Goal: Task Accomplishment & Management: Manage account settings

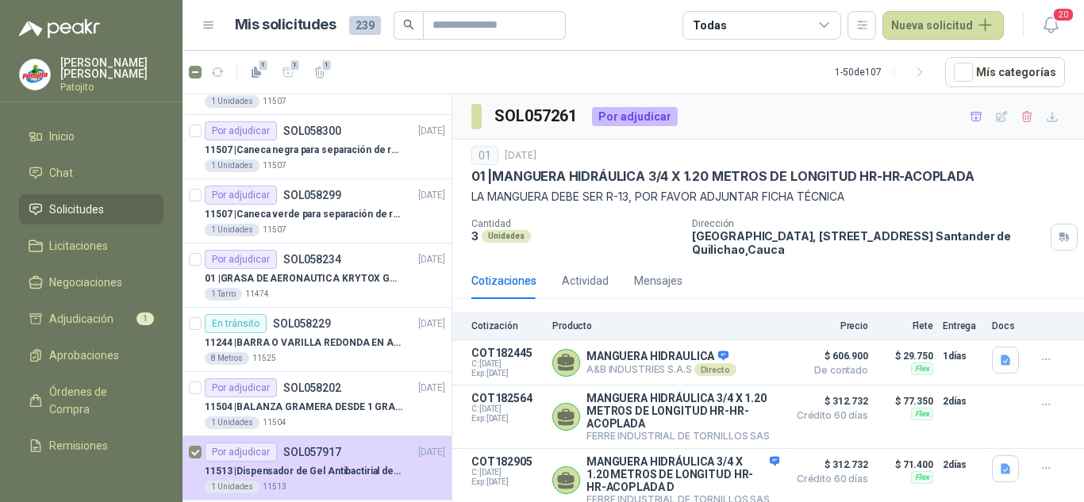
scroll to position [397, 0]
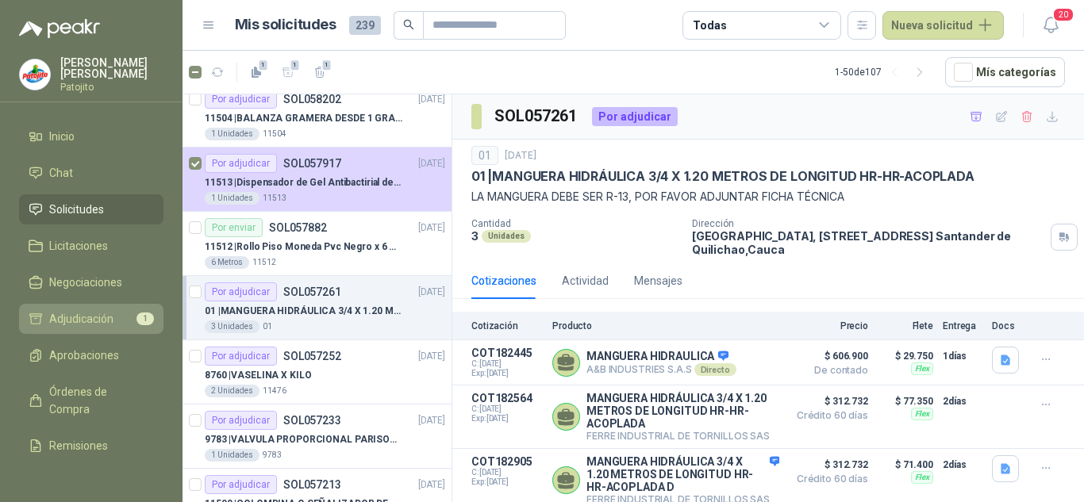
click at [98, 316] on span "Adjudicación" at bounding box center [81, 318] width 64 height 17
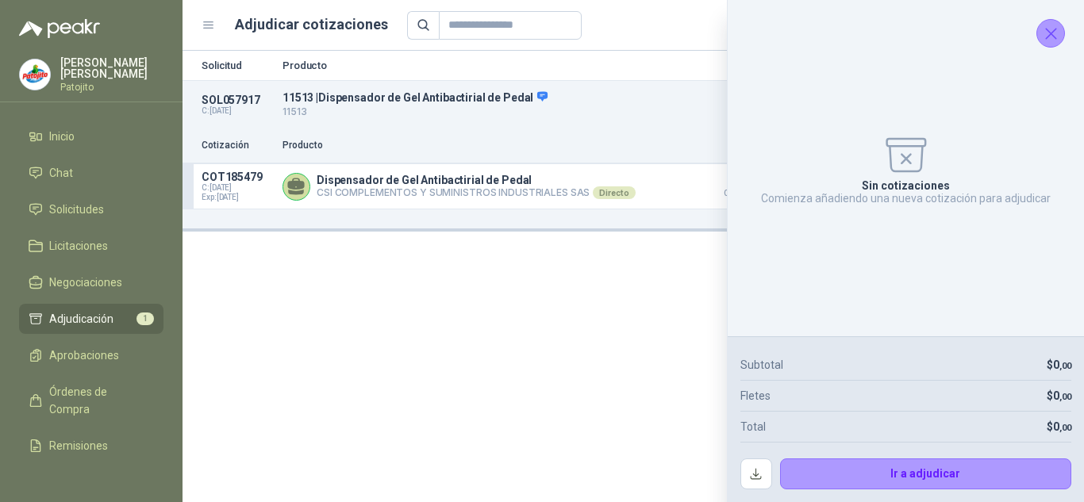
click at [1038, 34] on button "Cerrar" at bounding box center [1051, 33] width 29 height 29
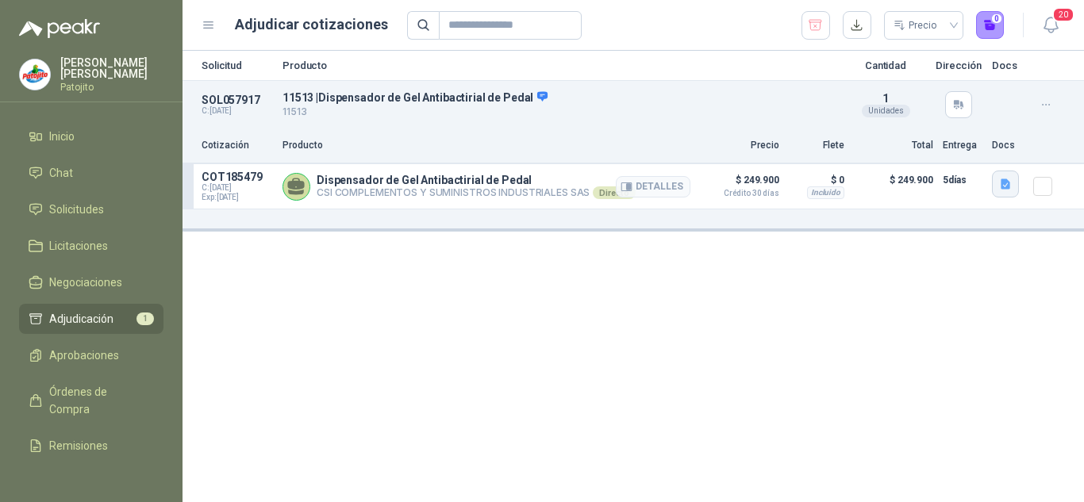
click at [1005, 178] on icon "button" at bounding box center [1005, 184] width 13 height 13
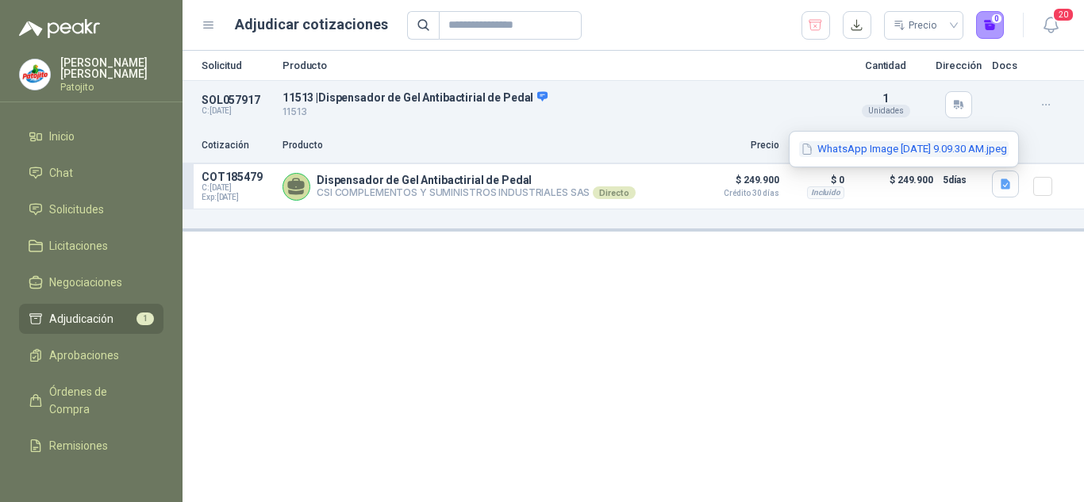
click at [872, 152] on button "WhatsApp Image [DATE] 9.09.30 AM.jpeg" at bounding box center [904, 149] width 210 height 17
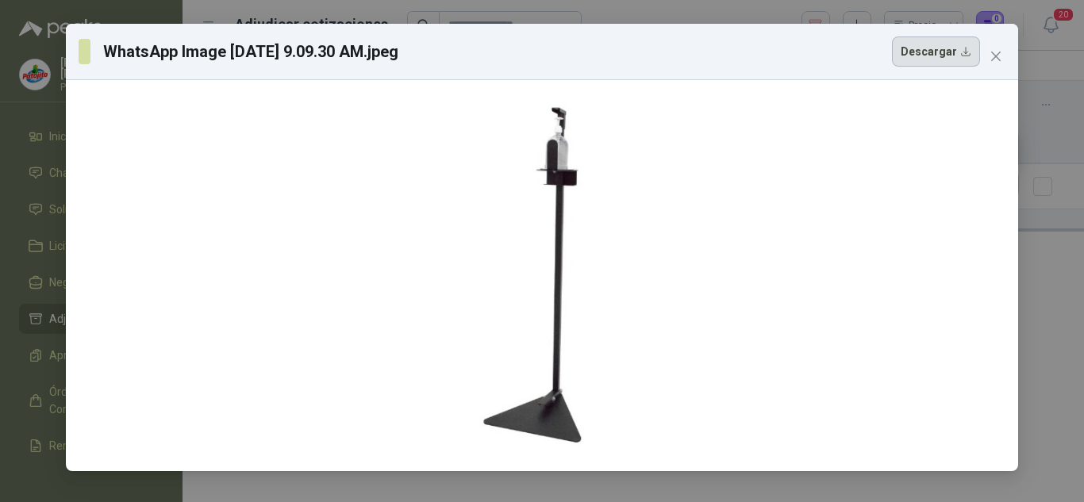
click at [914, 58] on button "Descargar" at bounding box center [936, 52] width 88 height 30
click at [1029, 141] on div "WhatsApp Image [DATE] 9.09.30 AM.jpeg Descargar" at bounding box center [542, 251] width 1084 height 502
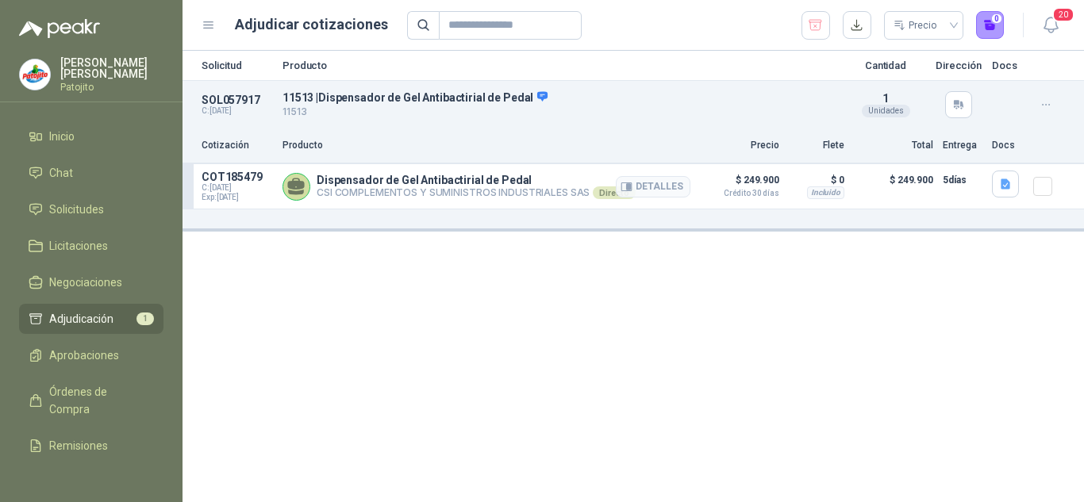
click at [460, 194] on p "CSI COMPLEMENTOS Y SUMINISTROS INDUSTRIALES SAS Directo" at bounding box center [476, 193] width 319 height 13
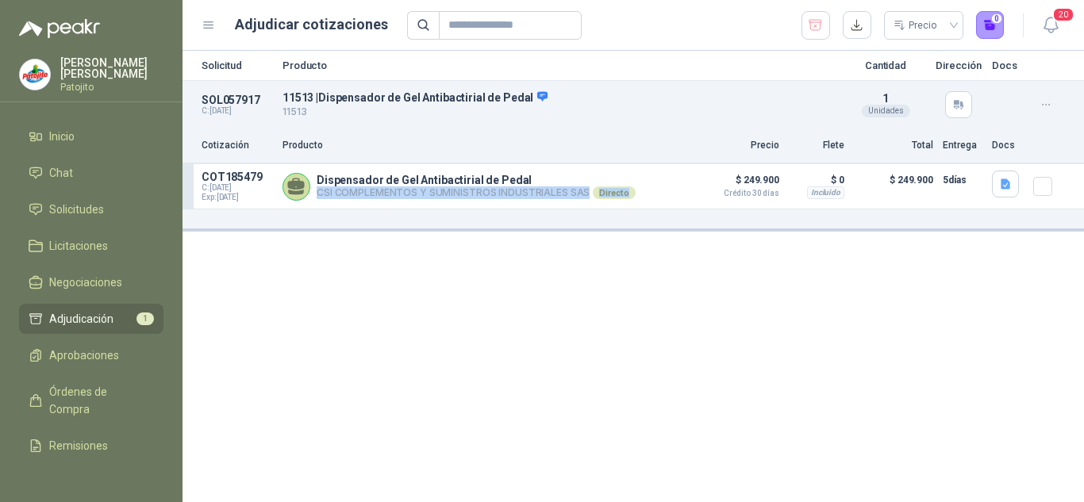
click at [337, 248] on div "Solicitud Producto Cantidad Dirección Docs SOL057917 C: [DATE] 11513 | Dispensa…" at bounding box center [634, 277] width 902 height 452
drag, startPoint x: 319, startPoint y: 195, endPoint x: 583, endPoint y: 189, distance: 264.4
click at [583, 189] on p "CSI COMPLEMENTOS Y SUMINISTROS INDUSTRIALES SAS Directo" at bounding box center [476, 193] width 319 height 13
copy p "CSI COMPLEMENTOS Y SUMINISTROS INDUSTRIALES SAS"
click at [1006, 180] on icon "button" at bounding box center [1006, 184] width 10 height 10
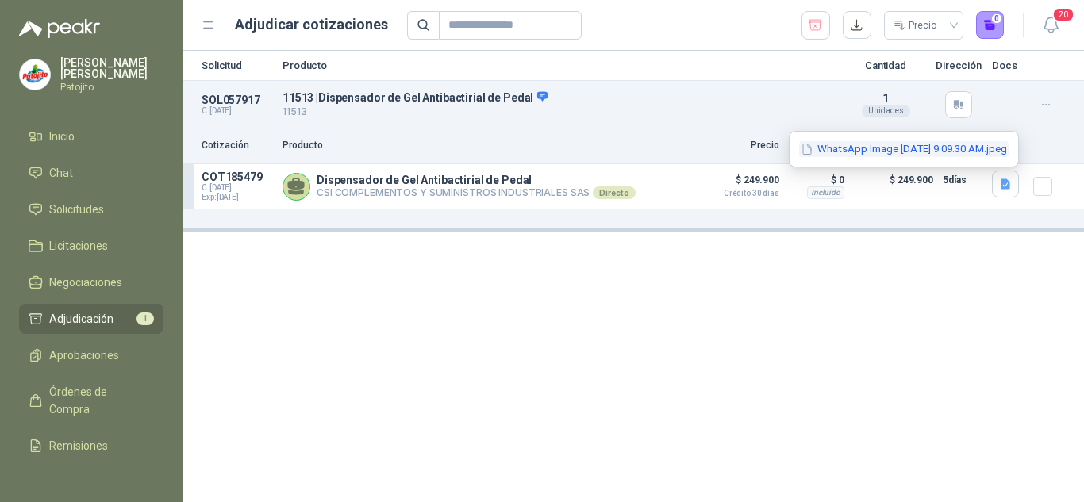
click at [886, 150] on button "WhatsApp Image [DATE] 9.09.30 AM.jpeg" at bounding box center [904, 149] width 210 height 17
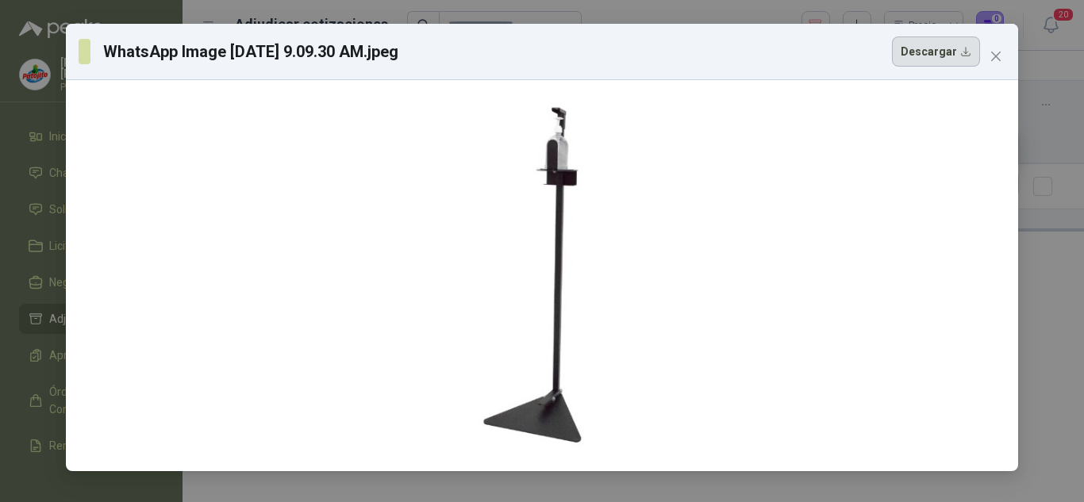
click at [934, 56] on button "Descargar" at bounding box center [936, 52] width 88 height 30
click at [997, 60] on icon "close" at bounding box center [996, 56] width 13 height 13
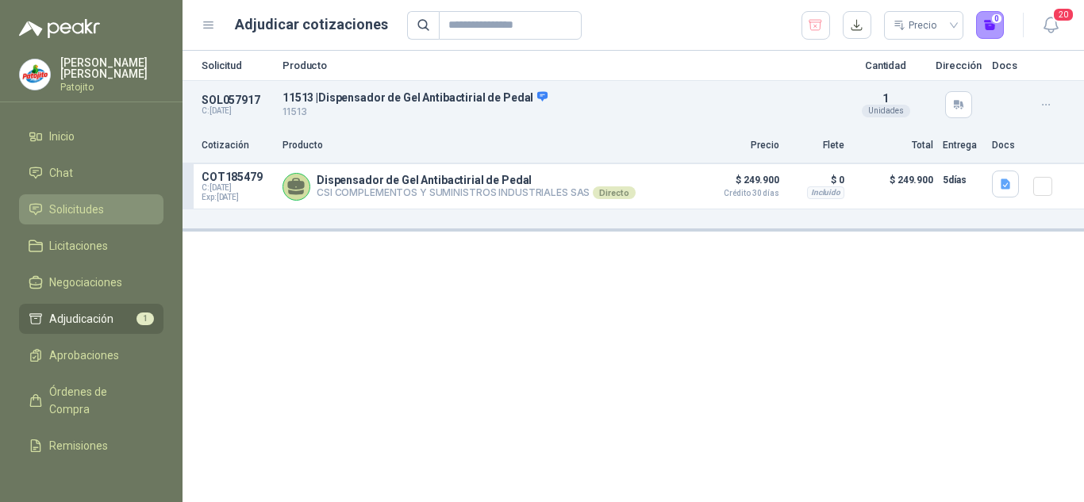
click at [90, 209] on span "Solicitudes" at bounding box center [76, 209] width 55 height 17
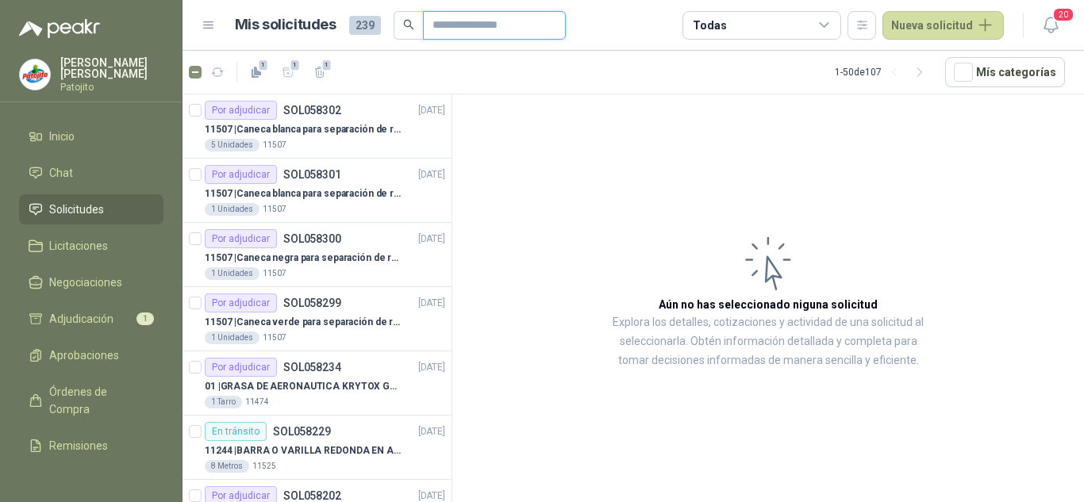
click at [443, 14] on input "text" at bounding box center [488, 25] width 111 height 27
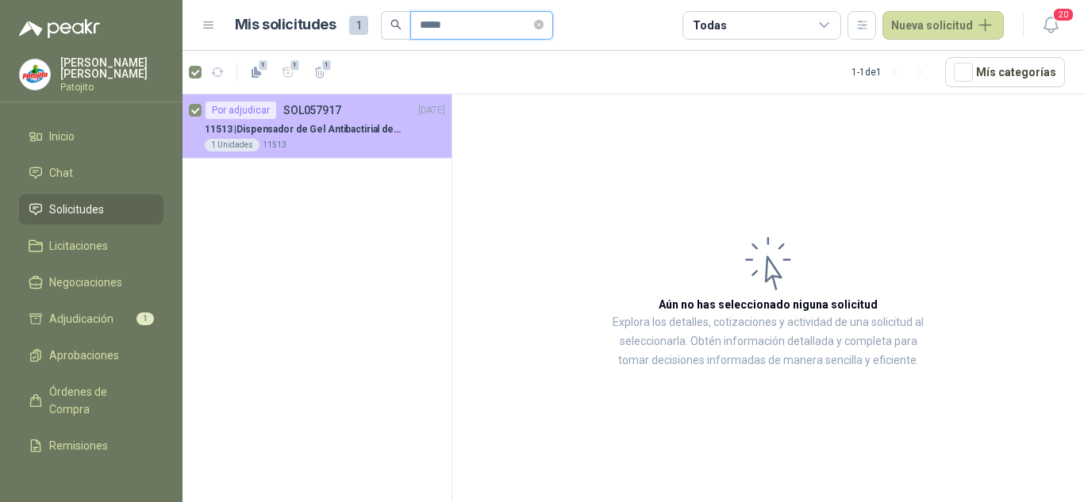
type input "*****"
click at [352, 134] on p "11513 | Dispensador de Gel Antibactirial de Pedal" at bounding box center [304, 129] width 198 height 15
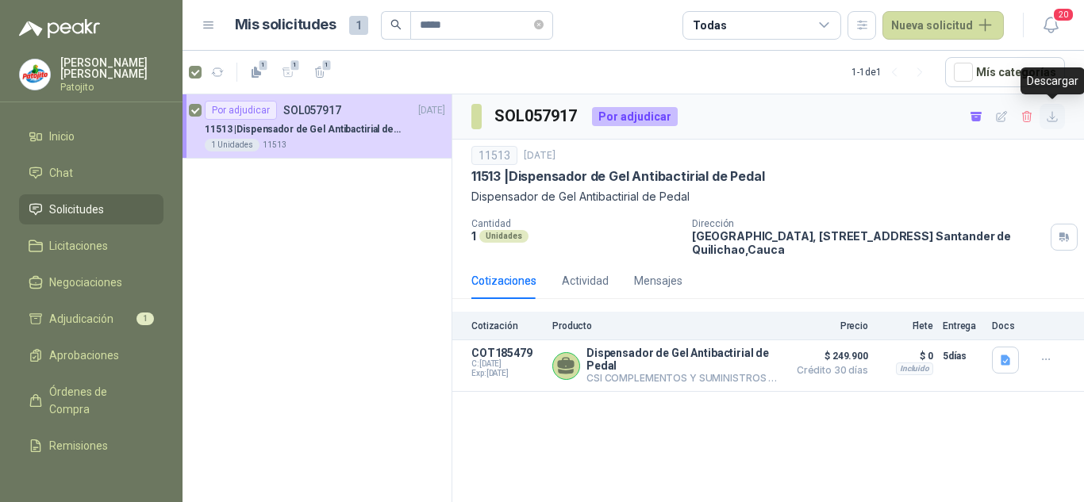
click at [1053, 118] on icon "button" at bounding box center [1053, 117] width 10 height 10
click at [90, 212] on span "Solicitudes" at bounding box center [76, 209] width 55 height 17
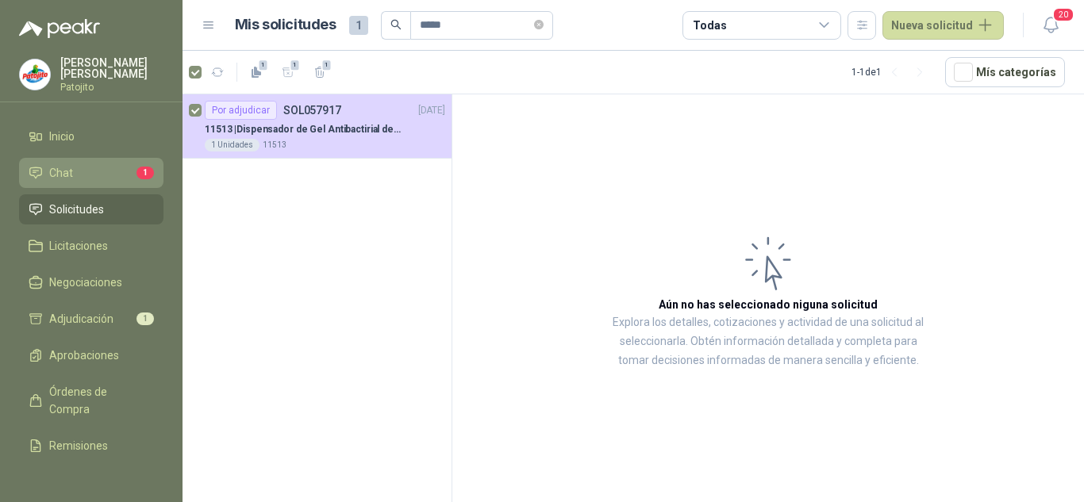
click at [75, 166] on li "Chat 1" at bounding box center [91, 172] width 125 height 17
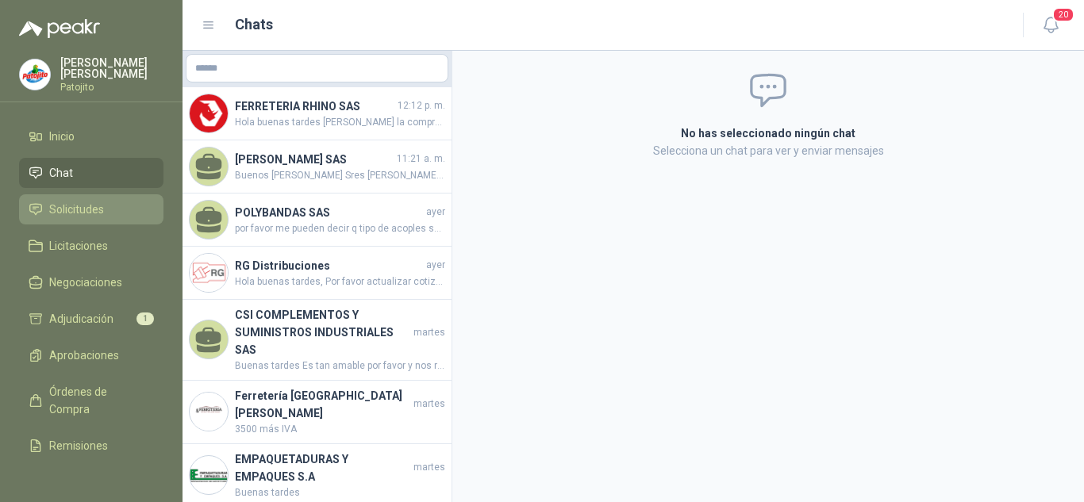
click at [76, 206] on span "Solicitudes" at bounding box center [76, 209] width 55 height 17
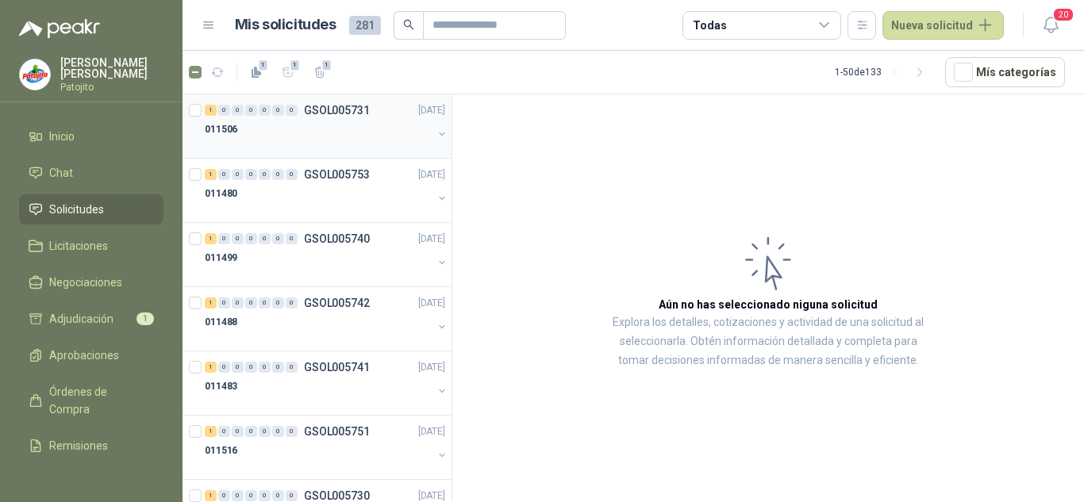
click at [297, 145] on div at bounding box center [319, 145] width 228 height 13
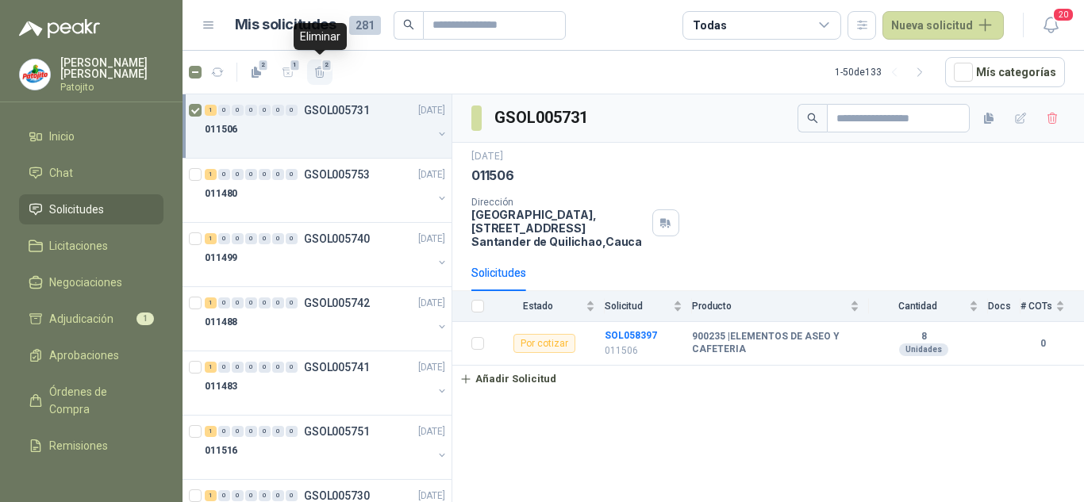
click at [319, 71] on icon "button" at bounding box center [320, 72] width 13 height 13
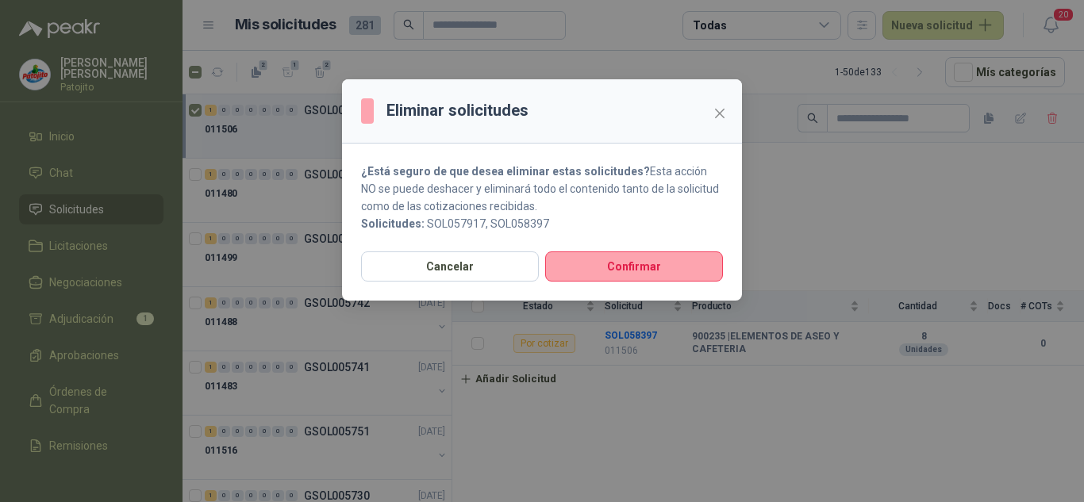
click at [723, 116] on icon "close" at bounding box center [720, 114] width 10 height 10
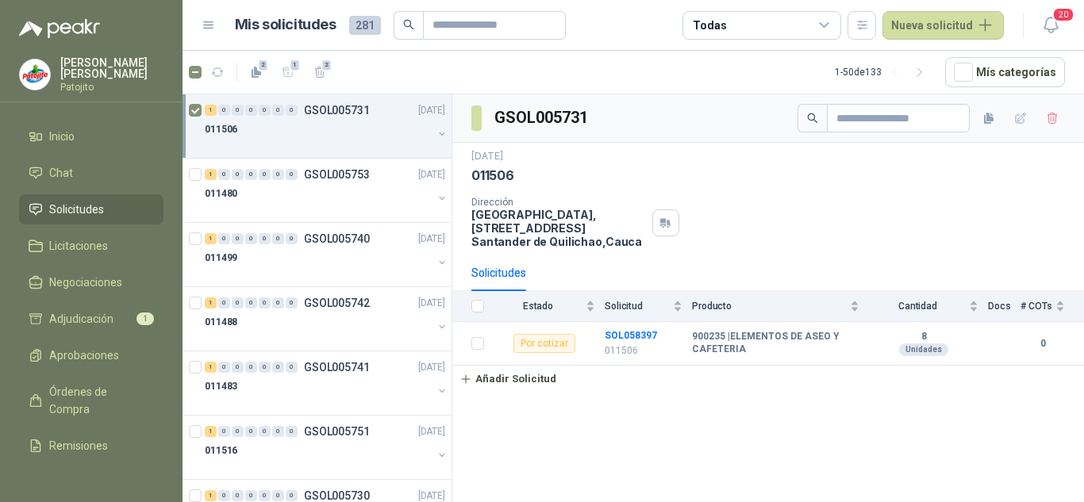
click at [298, 127] on div "011506" at bounding box center [319, 129] width 228 height 19
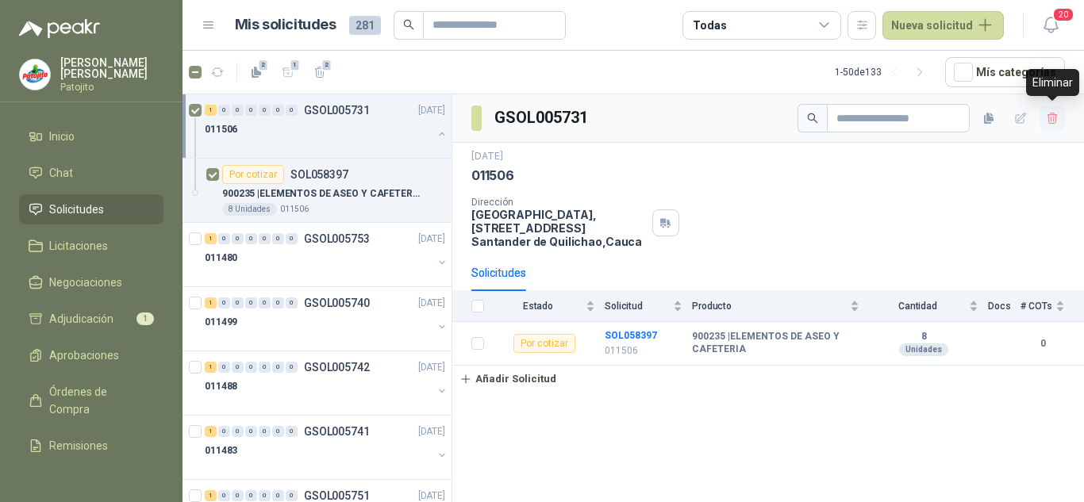
click at [1048, 114] on icon "button" at bounding box center [1052, 118] width 13 height 13
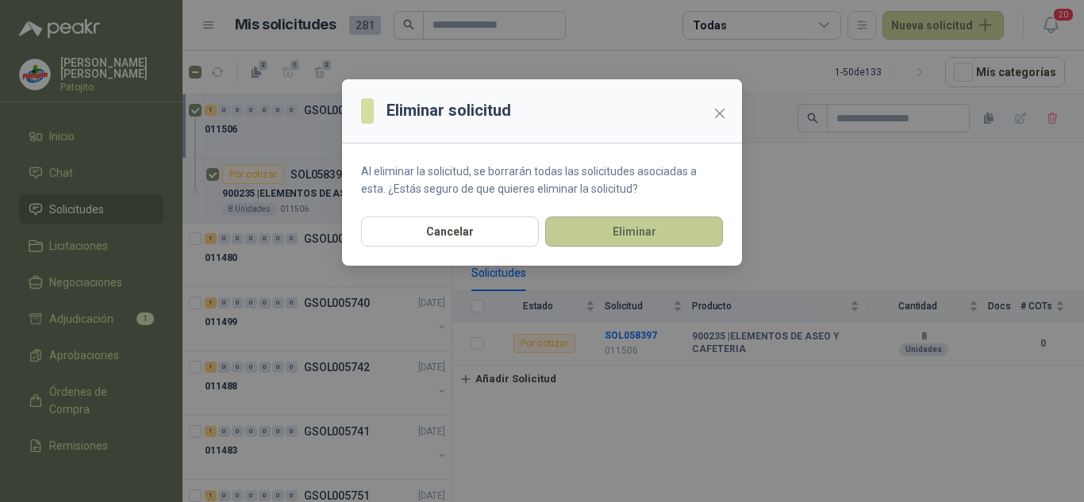
click at [656, 220] on button "Eliminar" at bounding box center [634, 232] width 178 height 30
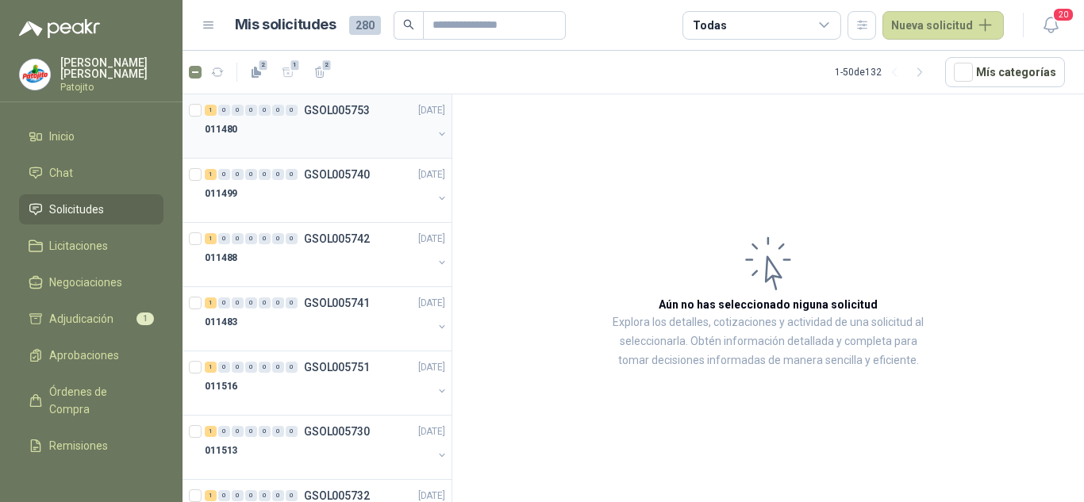
click at [317, 126] on div "011480" at bounding box center [319, 129] width 228 height 19
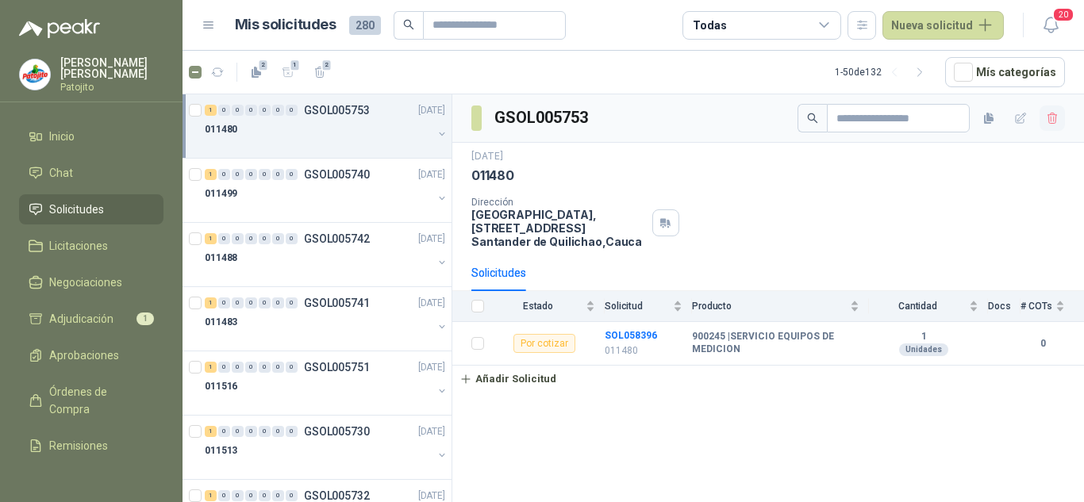
click at [1055, 116] on icon "button" at bounding box center [1052, 118] width 13 height 13
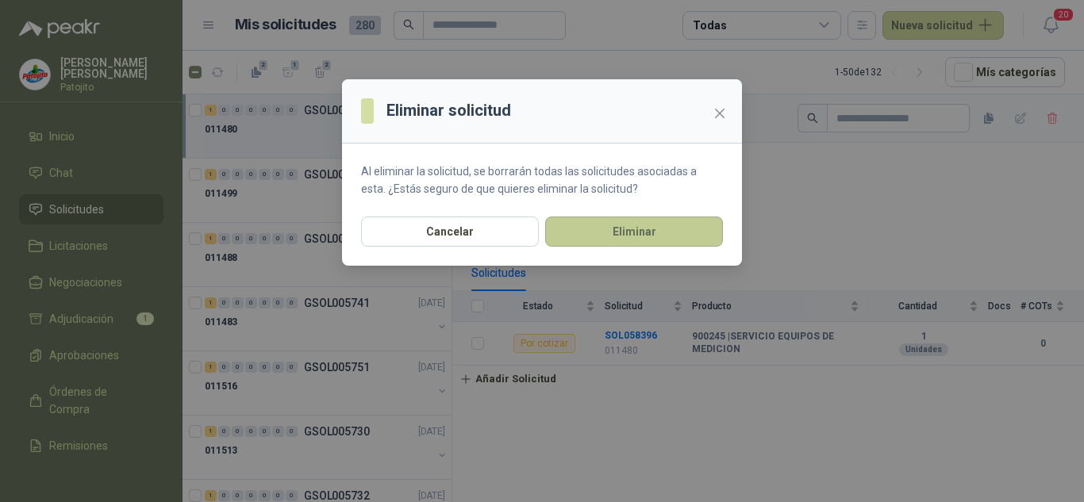
click at [674, 225] on button "Eliminar" at bounding box center [634, 232] width 178 height 30
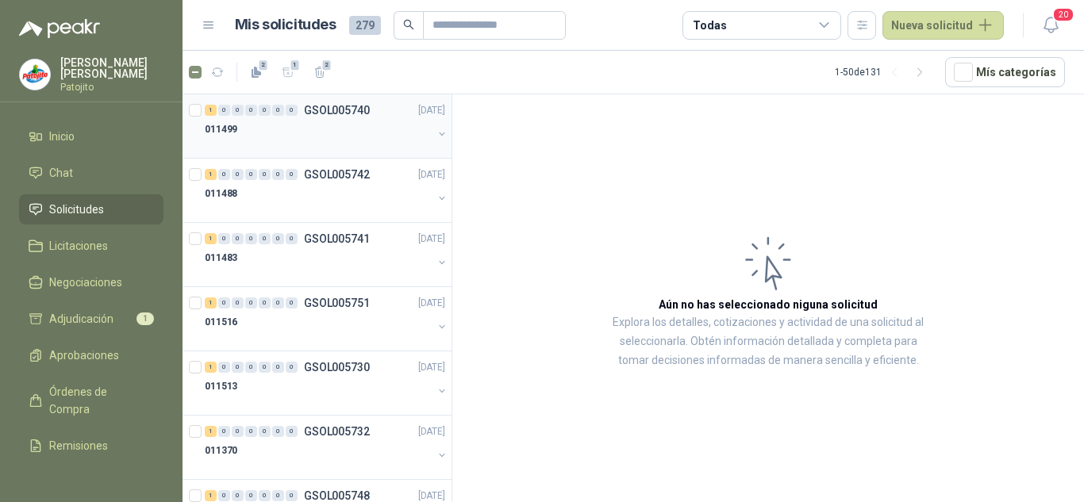
click at [307, 130] on div "011499" at bounding box center [319, 129] width 228 height 19
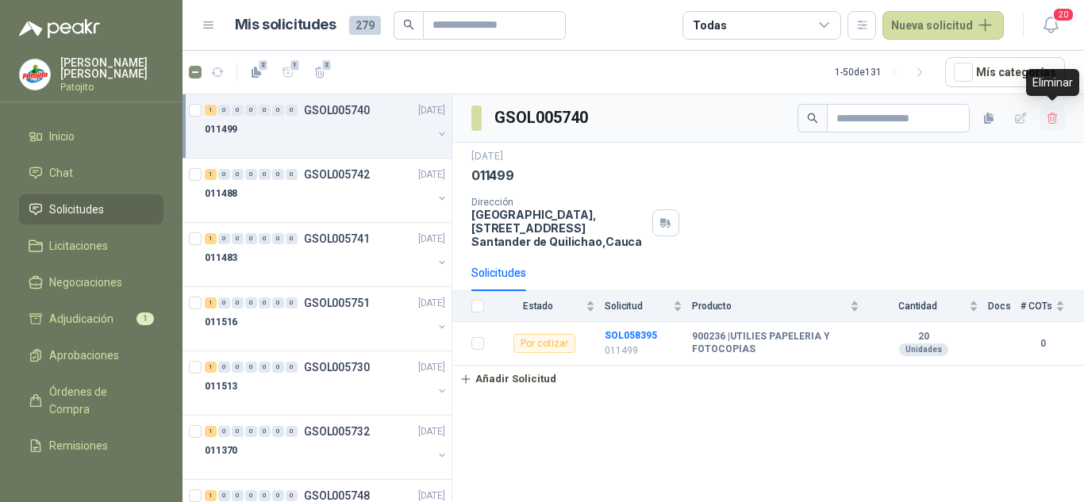
click at [1056, 115] on icon "button" at bounding box center [1052, 118] width 9 height 11
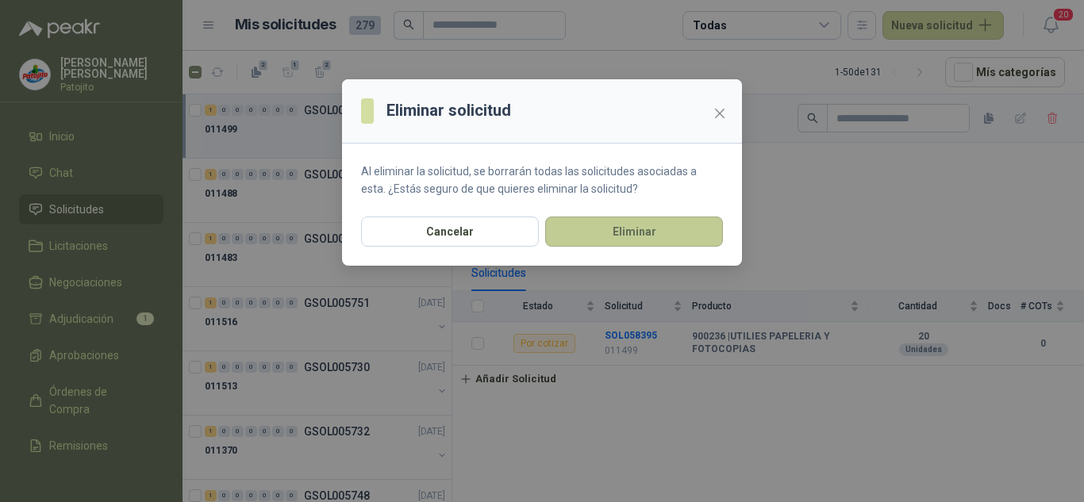
click at [683, 232] on button "Eliminar" at bounding box center [634, 232] width 178 height 30
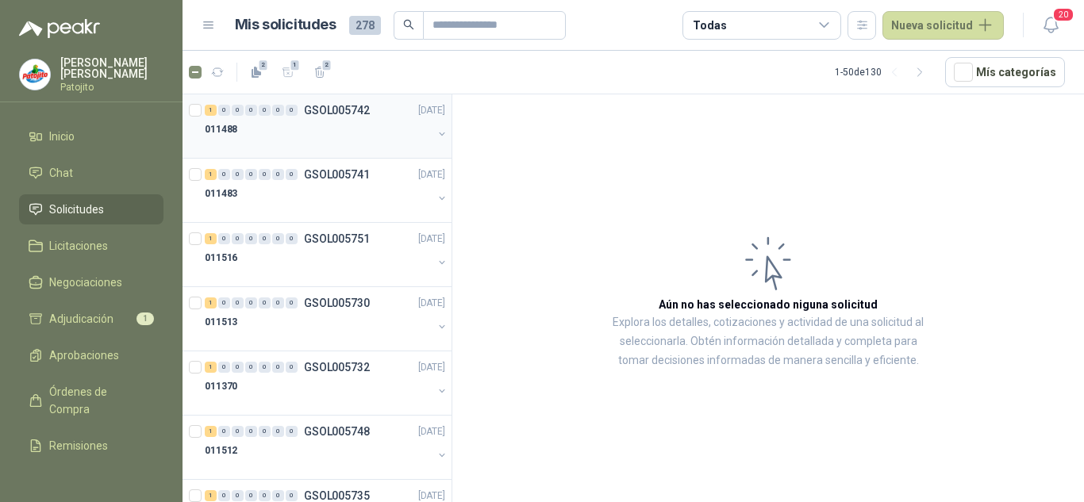
click at [331, 135] on div "011488" at bounding box center [319, 129] width 228 height 19
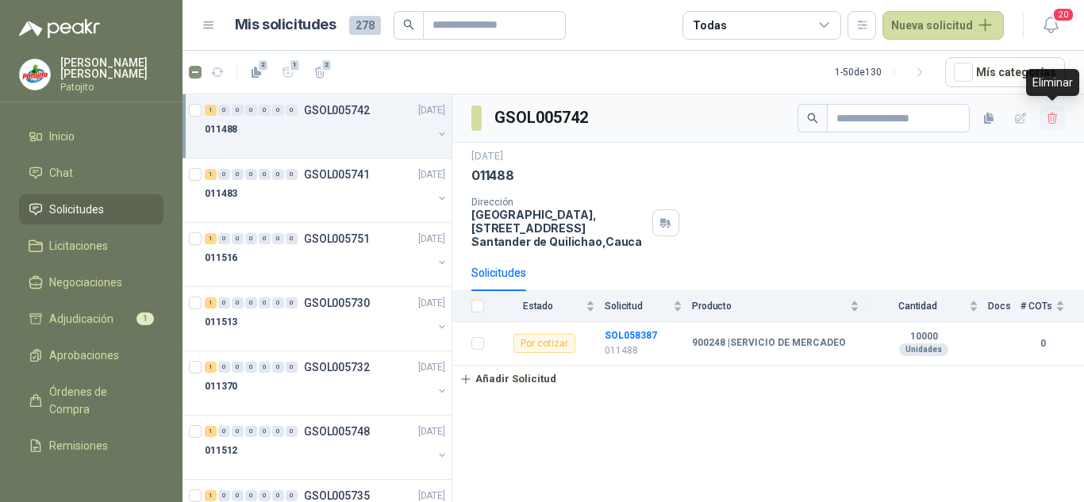
click at [1055, 121] on icon "button" at bounding box center [1052, 118] width 13 height 13
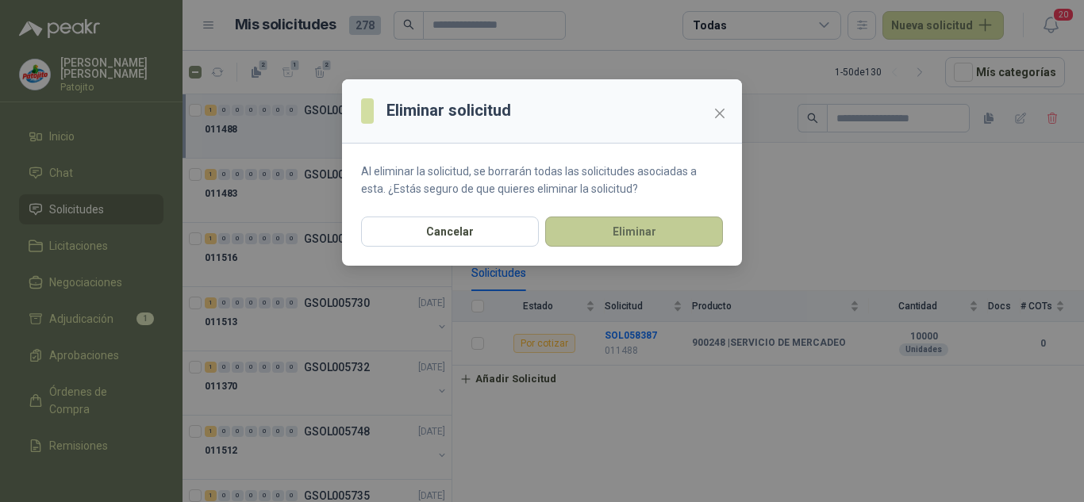
click at [648, 230] on button "Eliminar" at bounding box center [634, 232] width 178 height 30
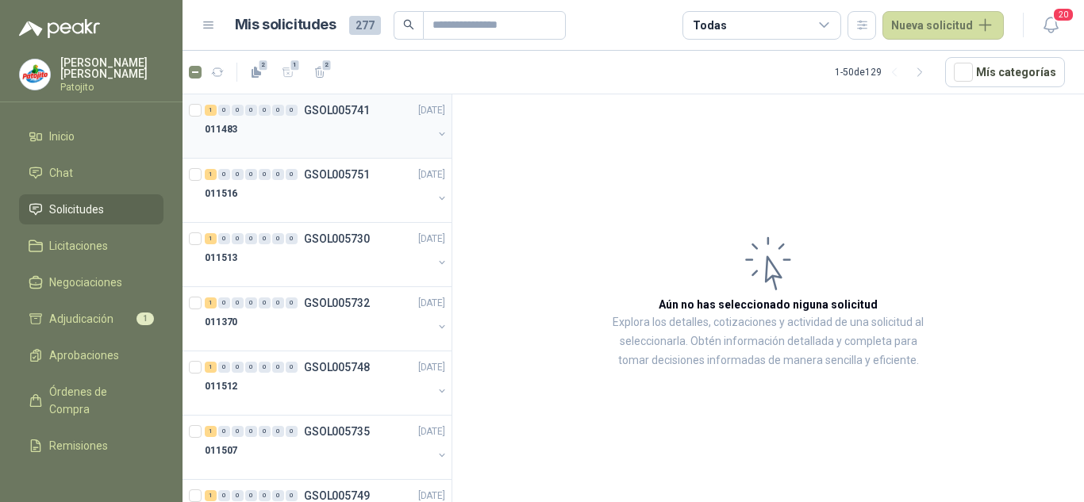
click at [338, 131] on div "011483" at bounding box center [319, 129] width 228 height 19
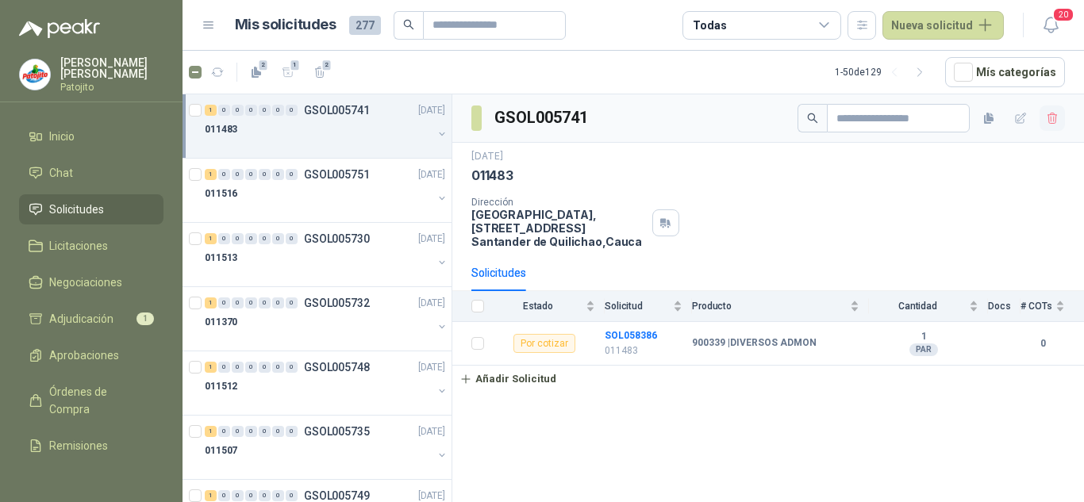
click at [1055, 117] on icon "button" at bounding box center [1052, 118] width 13 height 13
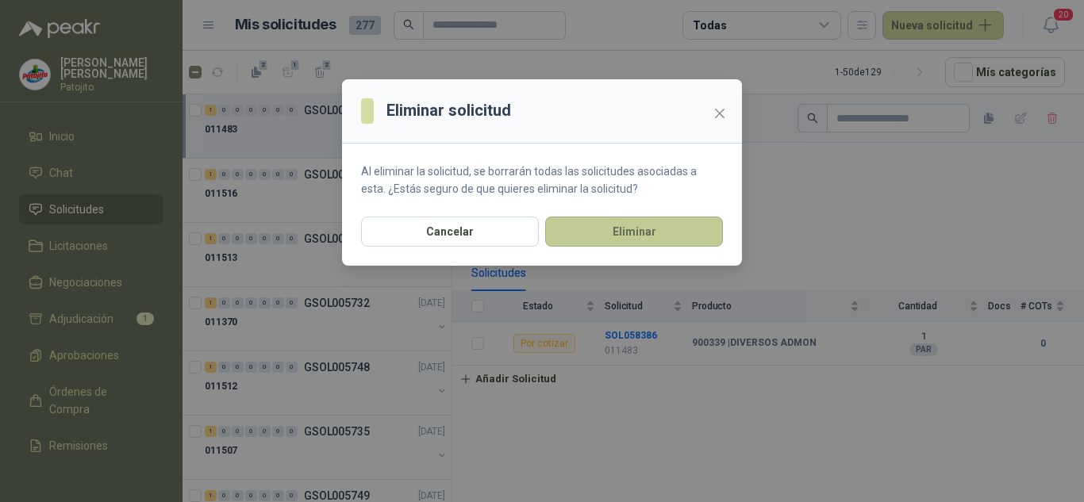
click at [651, 234] on button "Eliminar" at bounding box center [634, 232] width 178 height 30
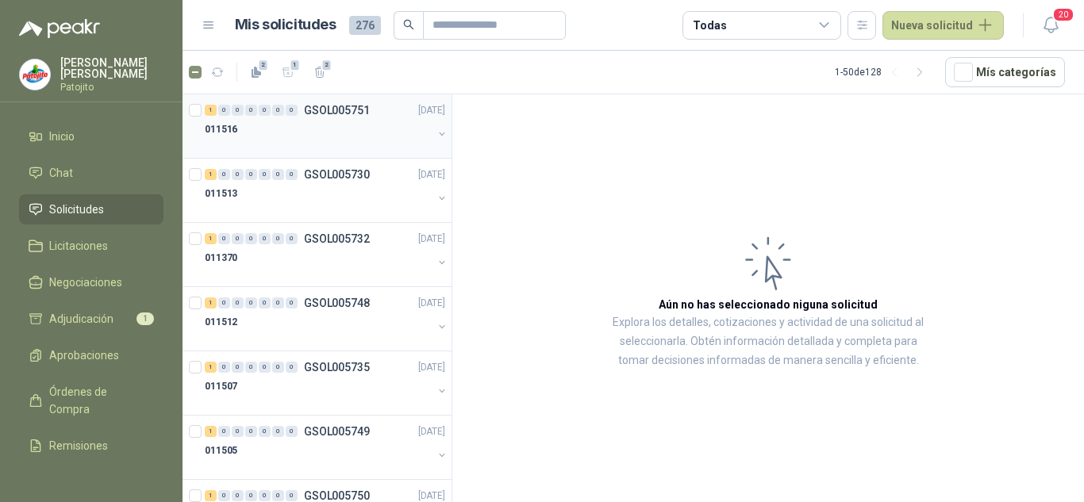
click at [332, 134] on div "011516" at bounding box center [319, 129] width 228 height 19
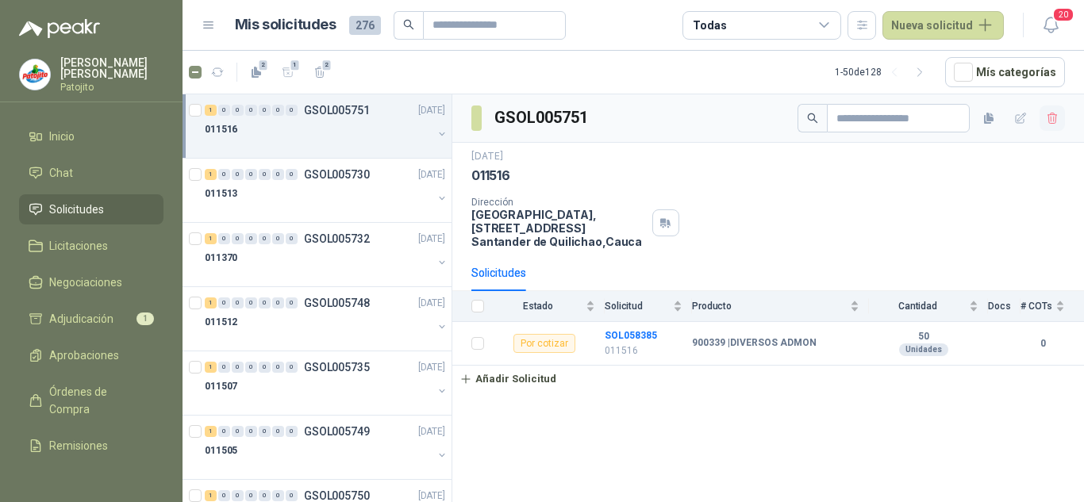
click at [1051, 114] on icon "button" at bounding box center [1052, 118] width 9 height 11
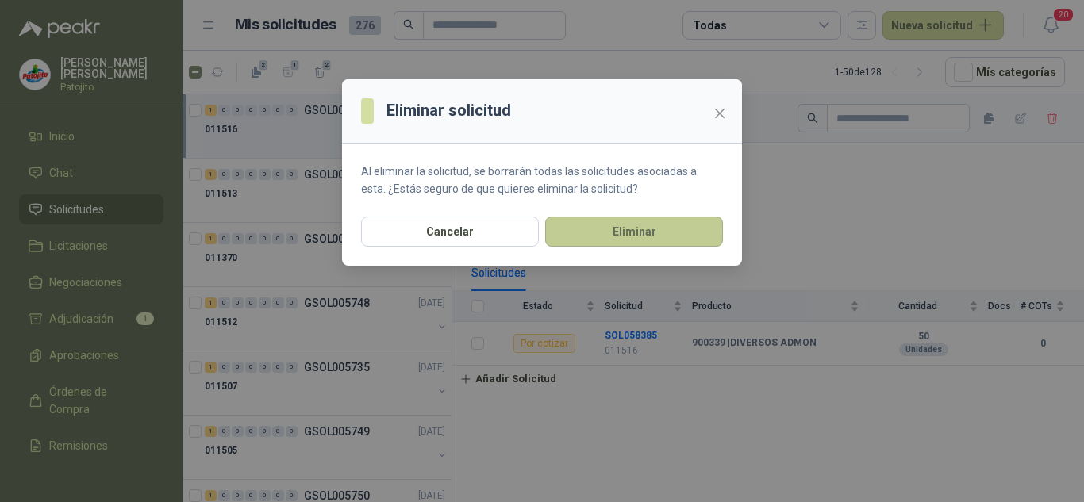
click at [675, 230] on button "Eliminar" at bounding box center [634, 232] width 178 height 30
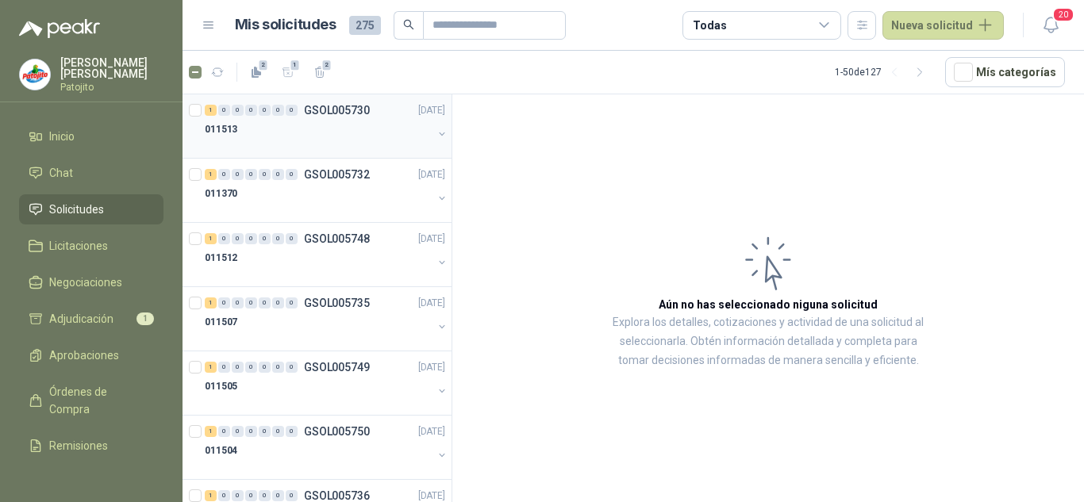
click at [312, 135] on div "011513" at bounding box center [319, 129] width 228 height 19
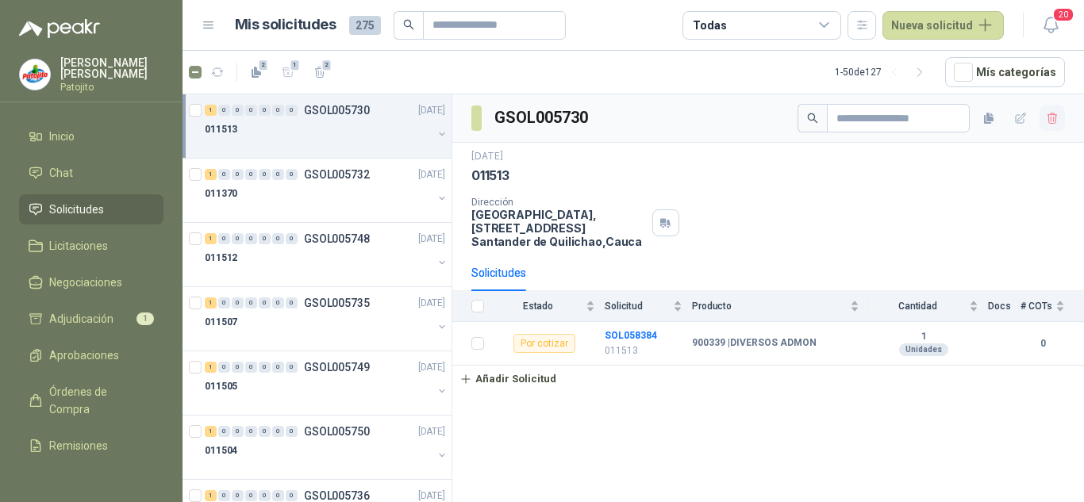
click at [1047, 112] on icon "button" at bounding box center [1052, 118] width 13 height 13
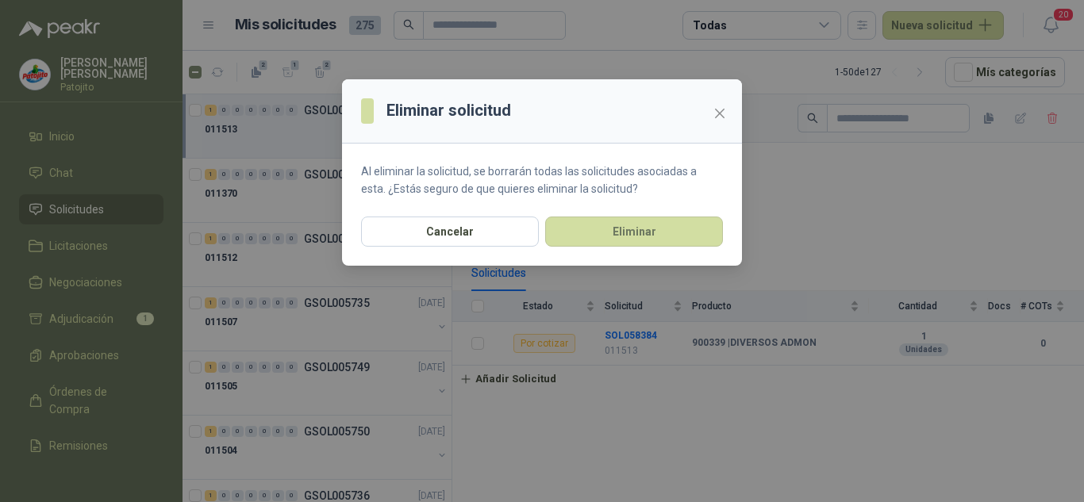
click at [691, 216] on section "Al eliminar la solicitud, se borrarán todas las solicitudes asociadas a esta. ¿…" at bounding box center [542, 180] width 400 height 73
click at [679, 226] on button "Eliminar" at bounding box center [634, 232] width 178 height 30
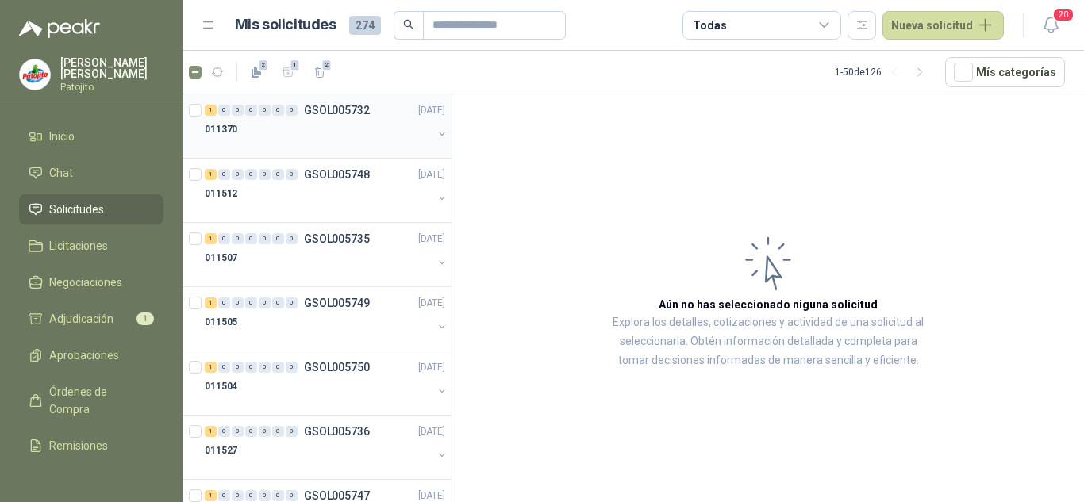
click at [314, 132] on div "011370" at bounding box center [319, 129] width 228 height 19
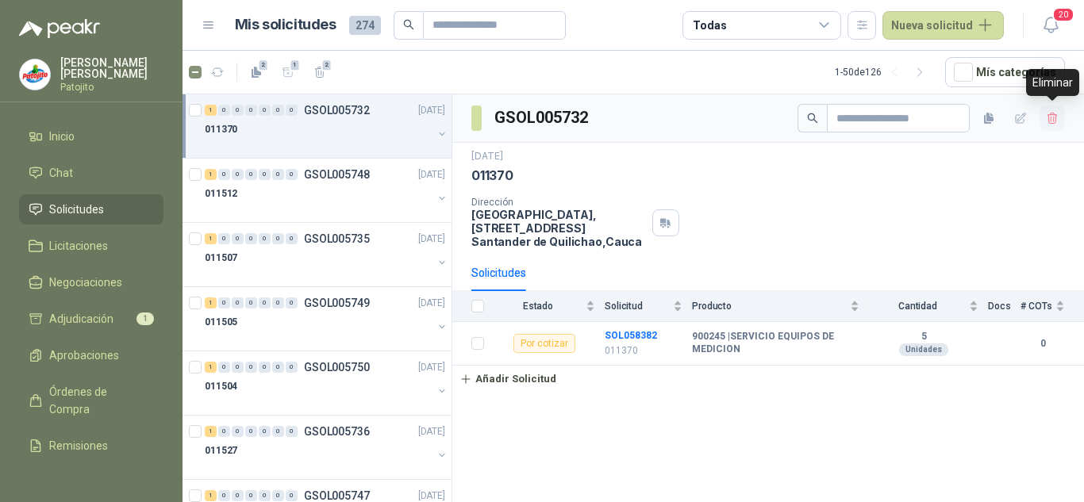
click at [1052, 120] on icon "button" at bounding box center [1052, 118] width 13 height 13
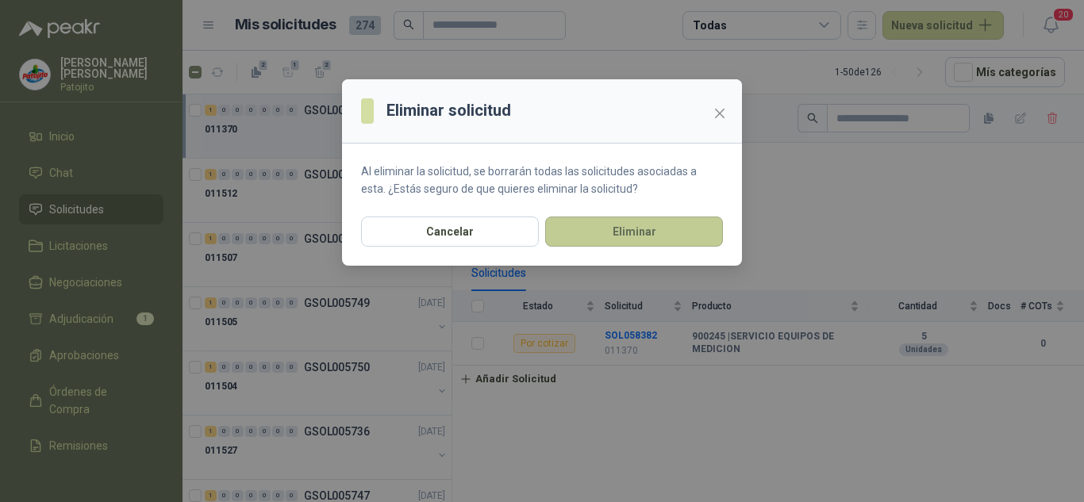
click at [617, 234] on button "Eliminar" at bounding box center [634, 232] width 178 height 30
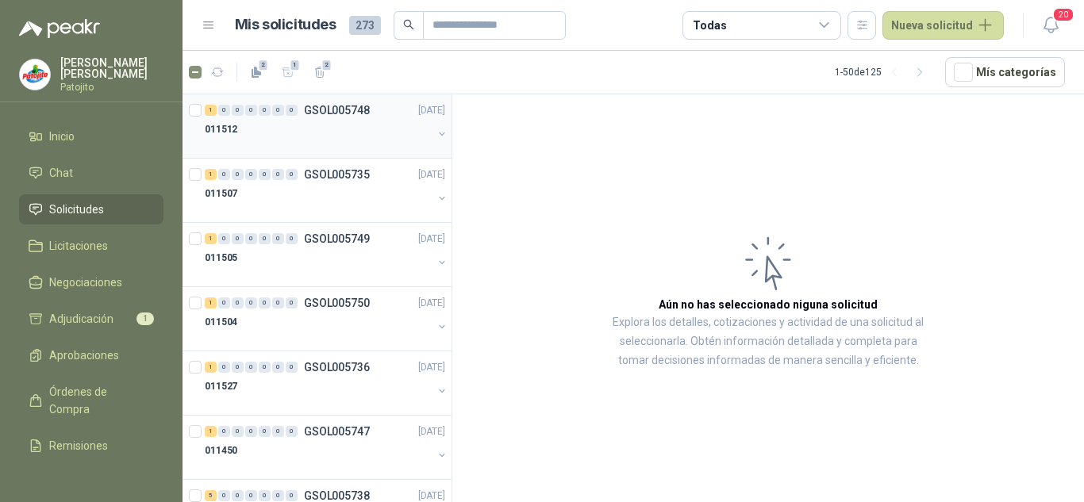
click at [358, 140] on div at bounding box center [319, 145] width 228 height 13
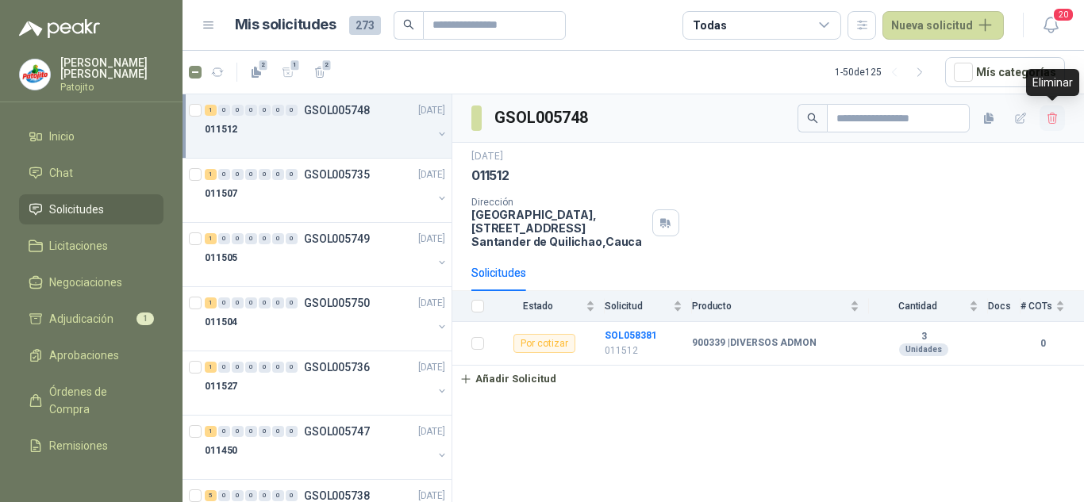
click at [1048, 118] on icon "button" at bounding box center [1052, 118] width 9 height 11
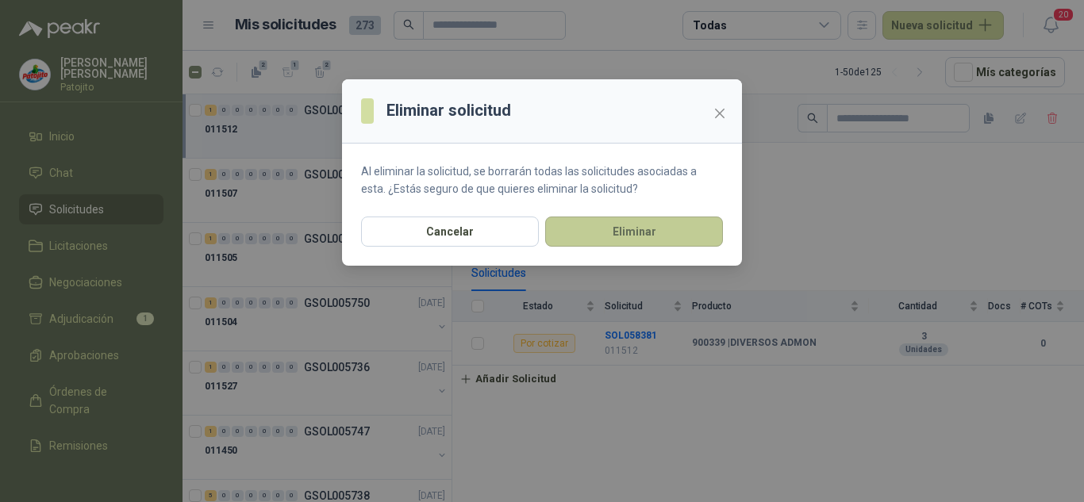
click at [679, 234] on button "Eliminar" at bounding box center [634, 232] width 178 height 30
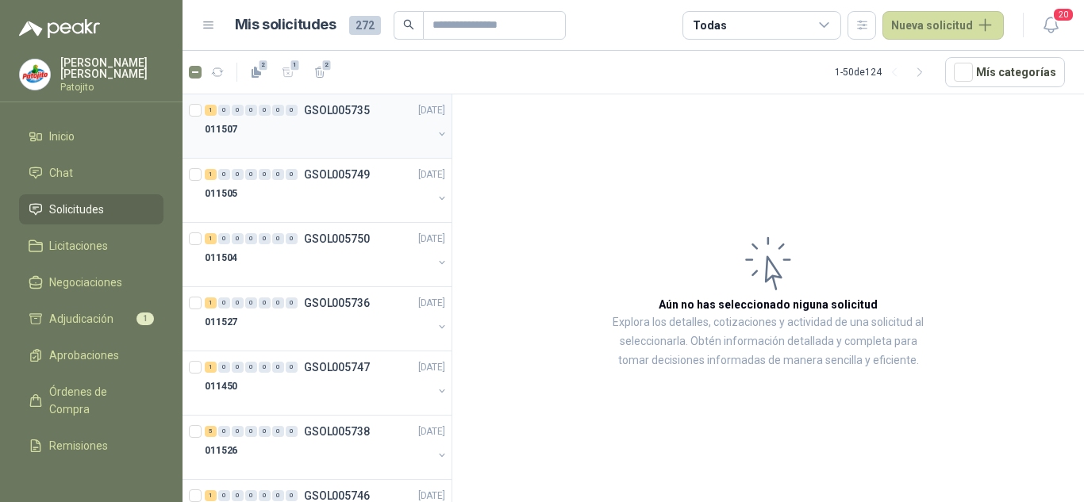
click at [314, 145] on div at bounding box center [319, 145] width 228 height 13
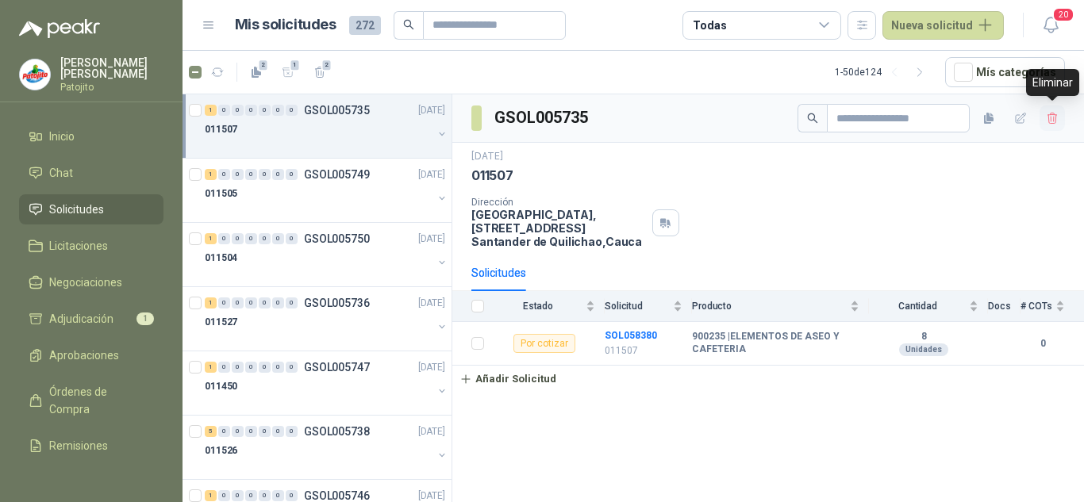
click at [1045, 116] on button "button" at bounding box center [1052, 118] width 25 height 25
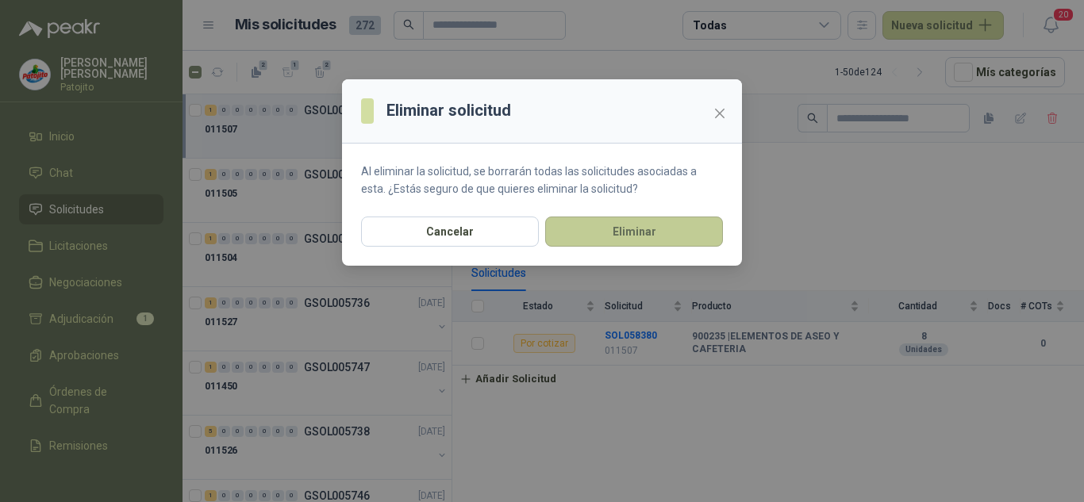
click at [682, 225] on button "Eliminar" at bounding box center [634, 232] width 178 height 30
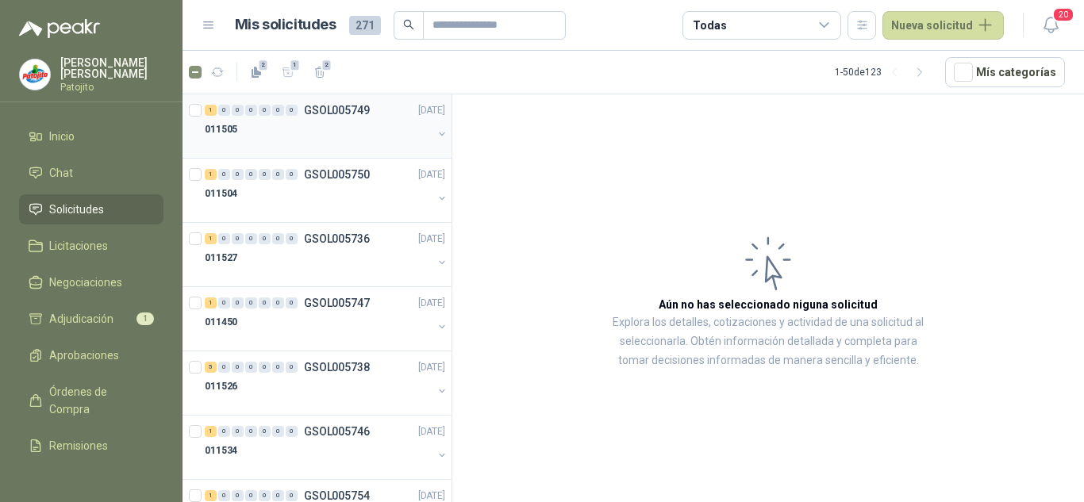
click at [317, 141] on div at bounding box center [319, 145] width 228 height 13
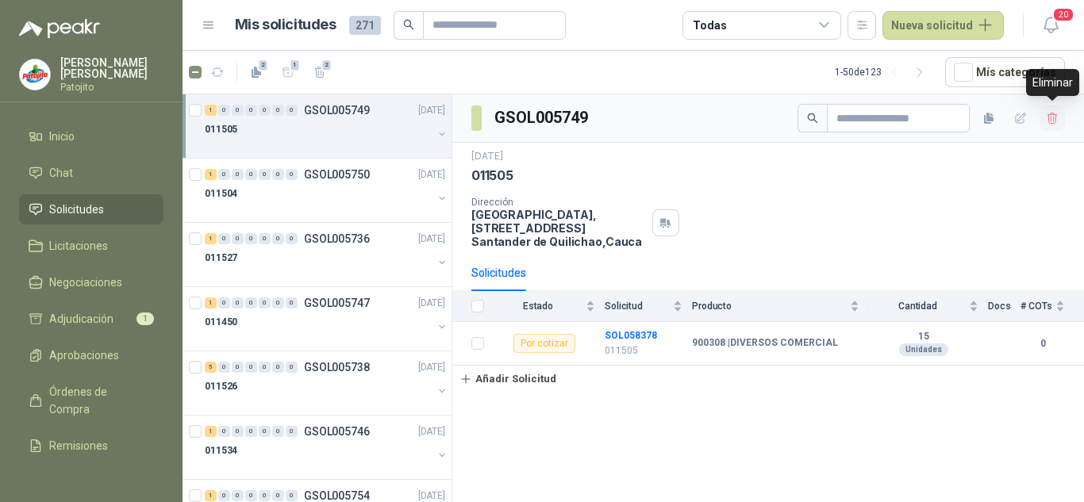
click at [1048, 125] on icon "button" at bounding box center [1052, 118] width 13 height 13
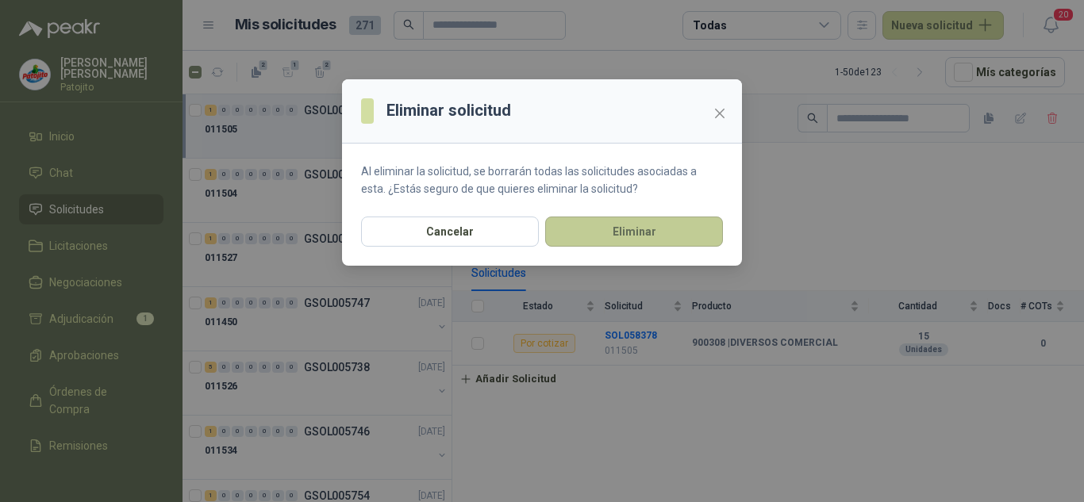
click at [664, 237] on button "Eliminar" at bounding box center [634, 232] width 178 height 30
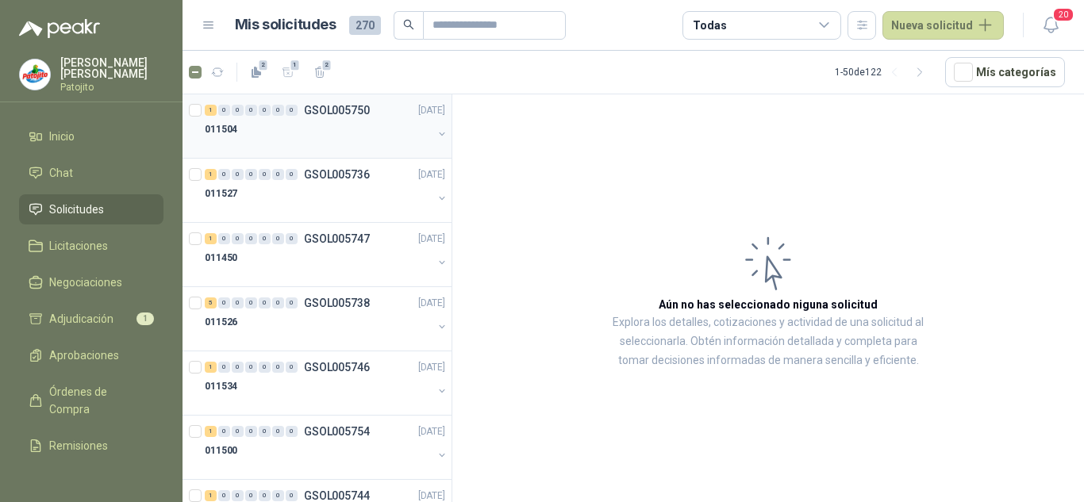
click at [309, 128] on div "011504" at bounding box center [319, 129] width 228 height 19
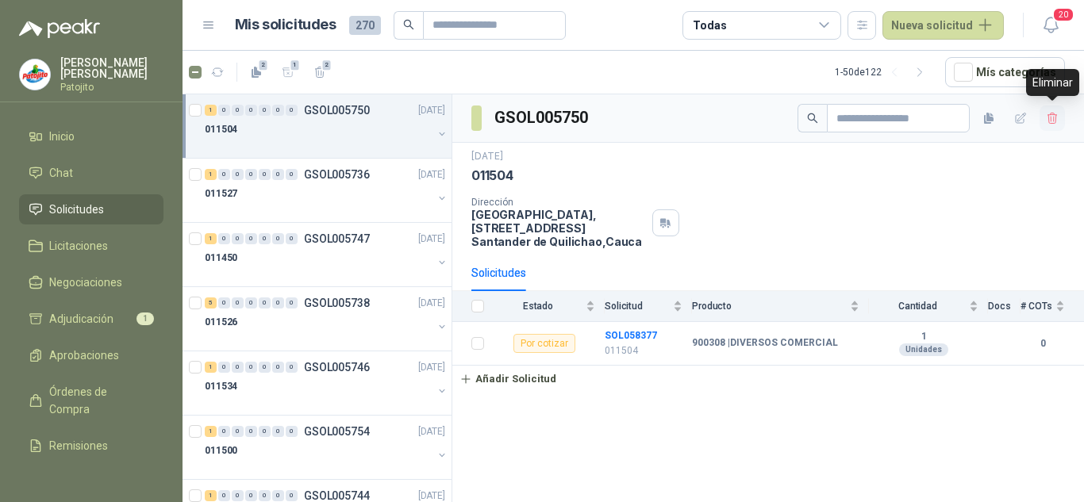
click at [1052, 116] on icon "button" at bounding box center [1052, 118] width 13 height 13
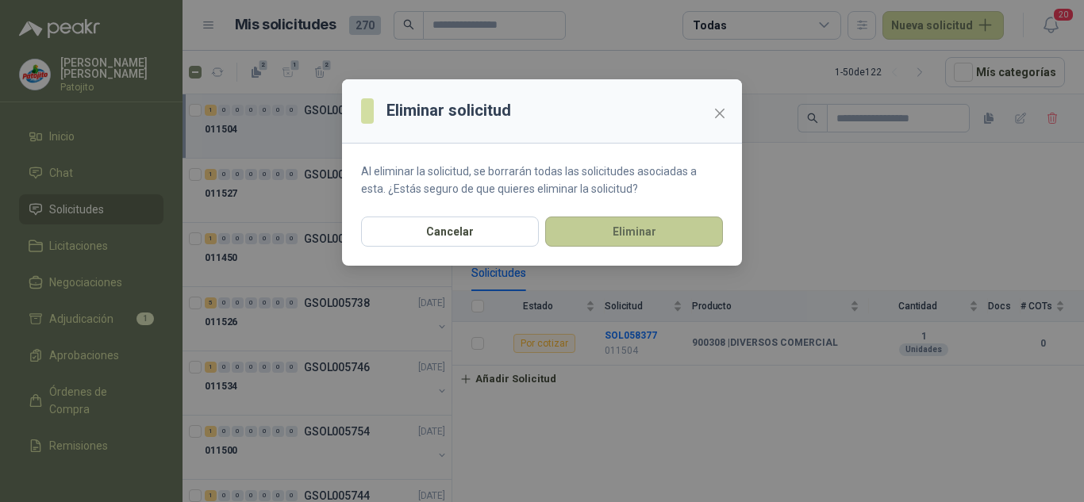
click at [668, 226] on button "Eliminar" at bounding box center [634, 232] width 178 height 30
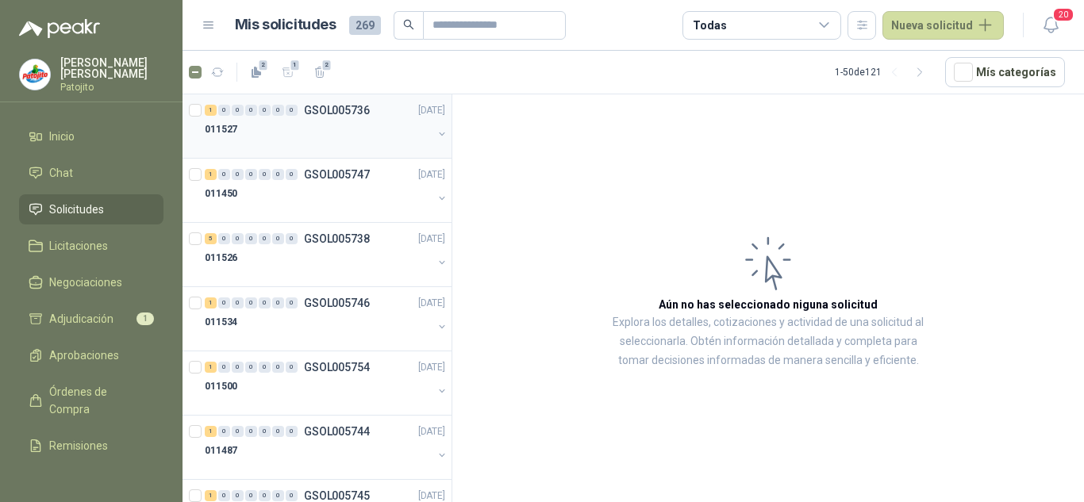
click at [332, 139] on div at bounding box center [319, 145] width 228 height 13
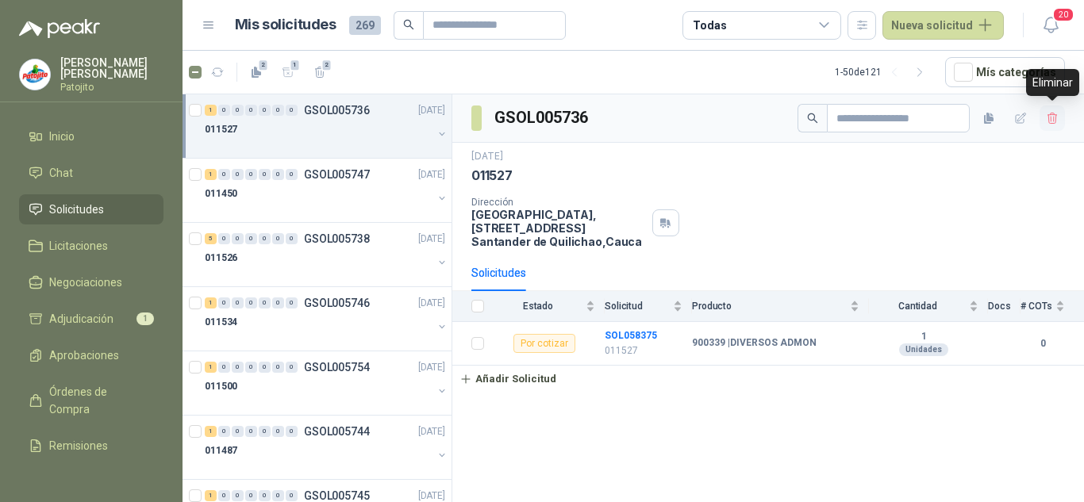
click at [1060, 123] on button "button" at bounding box center [1052, 118] width 25 height 25
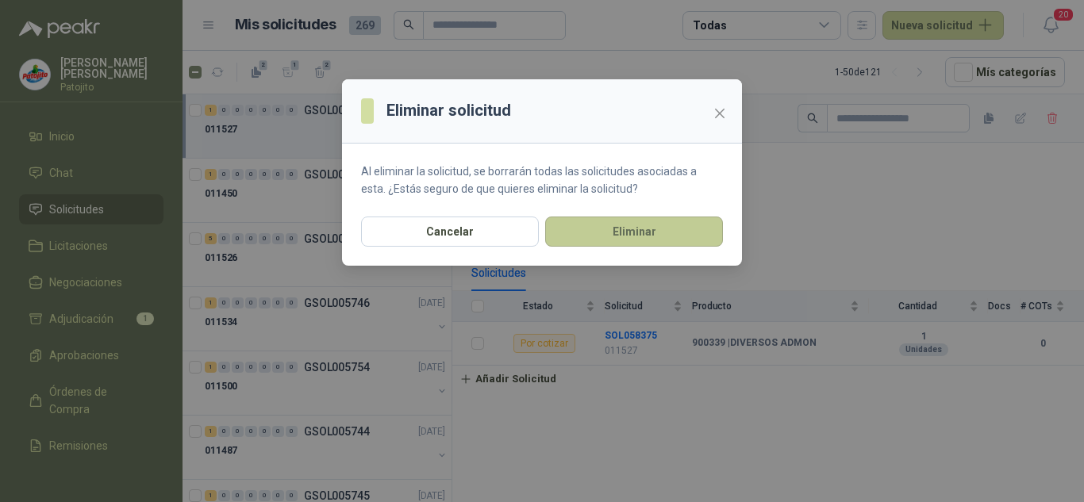
click at [660, 232] on button "Eliminar" at bounding box center [634, 232] width 178 height 30
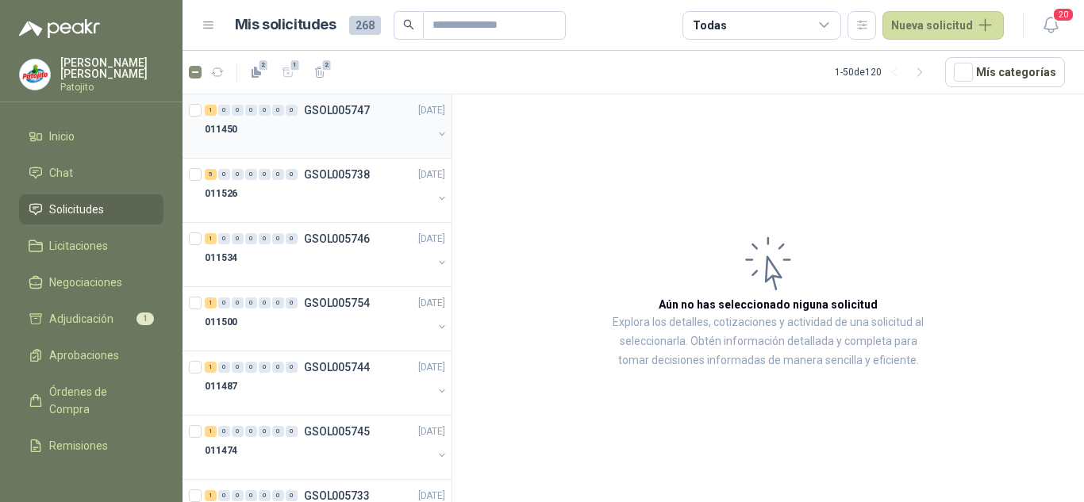
click at [347, 128] on div "011450" at bounding box center [319, 129] width 228 height 19
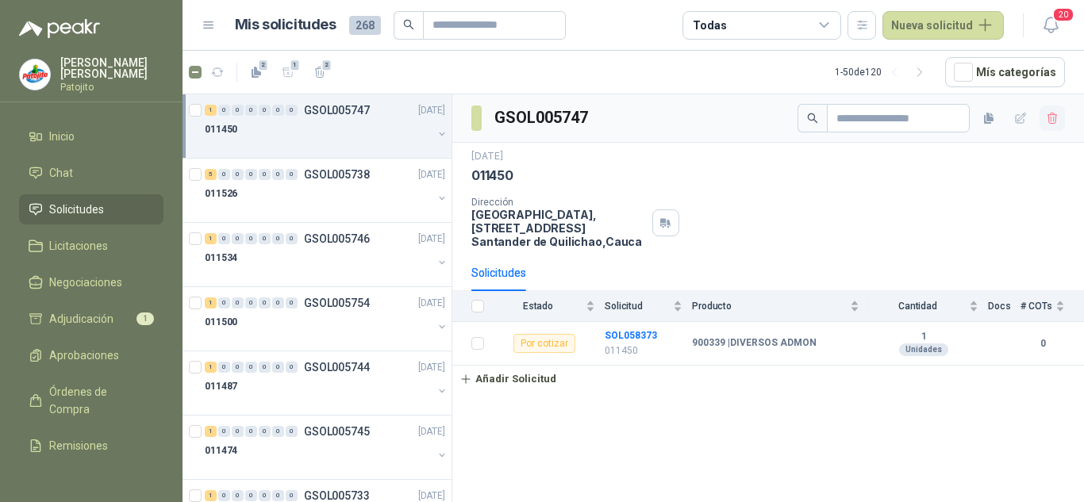
click at [1056, 112] on icon "button" at bounding box center [1052, 118] width 13 height 13
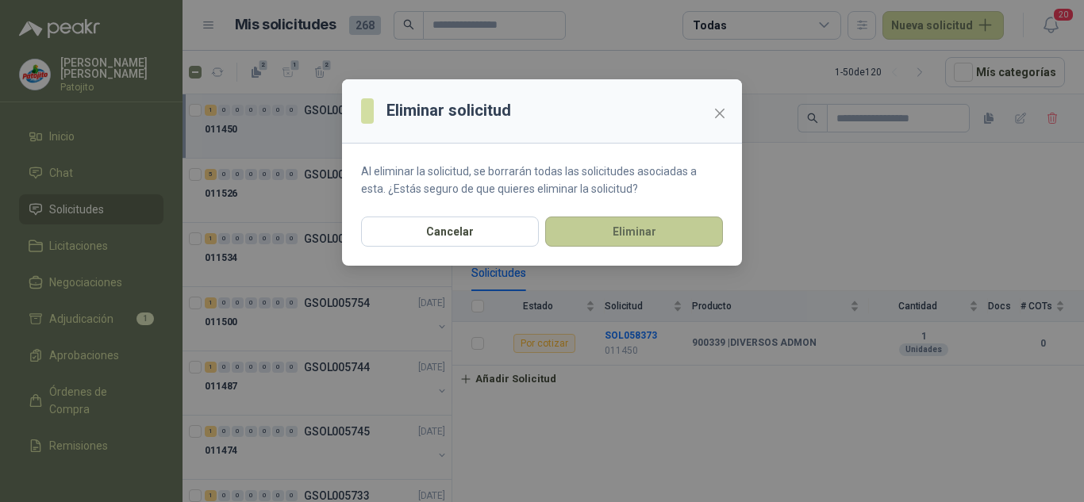
click at [618, 223] on button "Eliminar" at bounding box center [634, 232] width 178 height 30
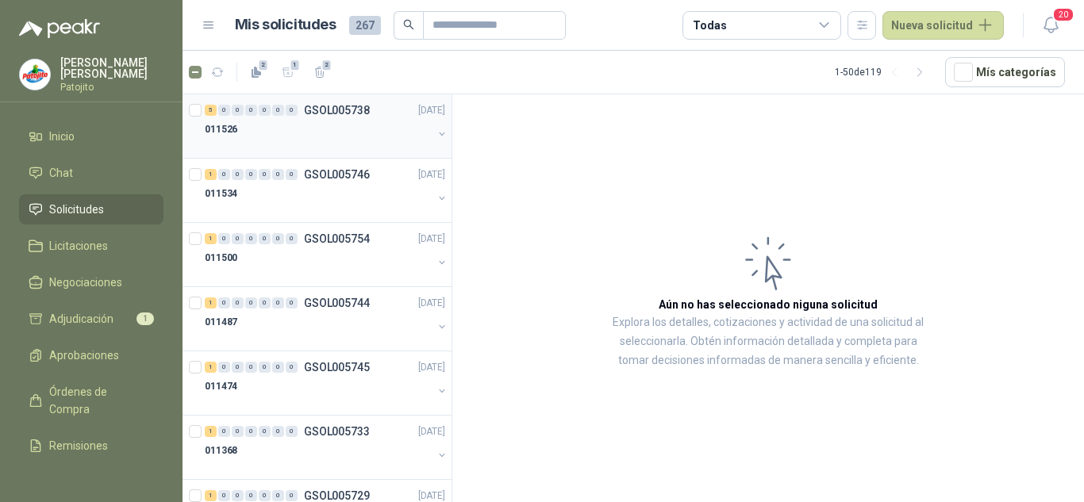
click at [310, 132] on div "011526" at bounding box center [319, 129] width 228 height 19
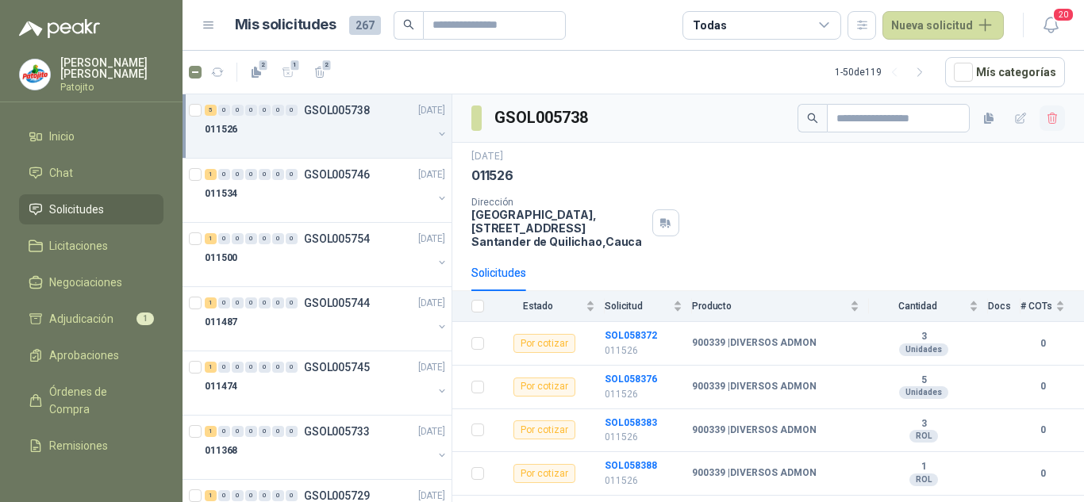
click at [1046, 121] on icon "button" at bounding box center [1052, 118] width 13 height 13
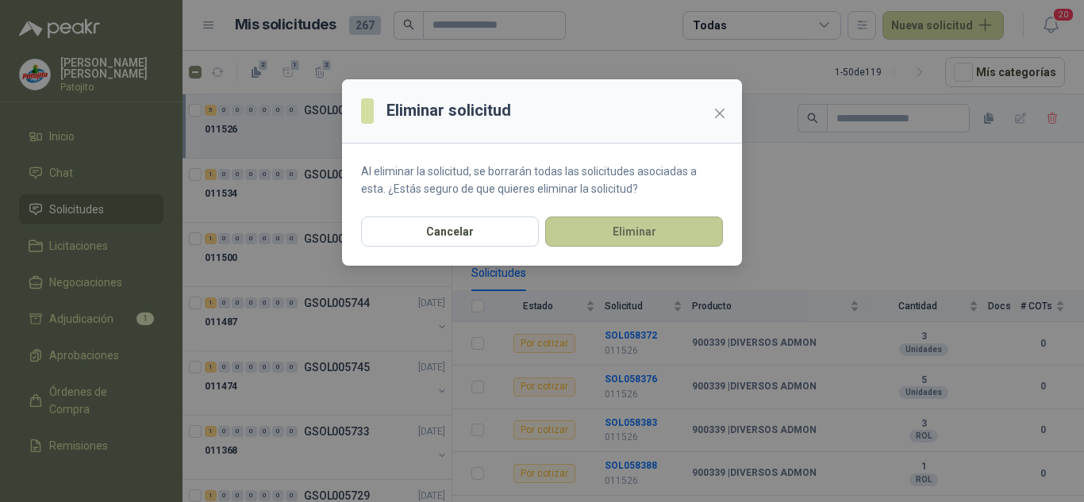
click at [652, 227] on button "Eliminar" at bounding box center [634, 232] width 178 height 30
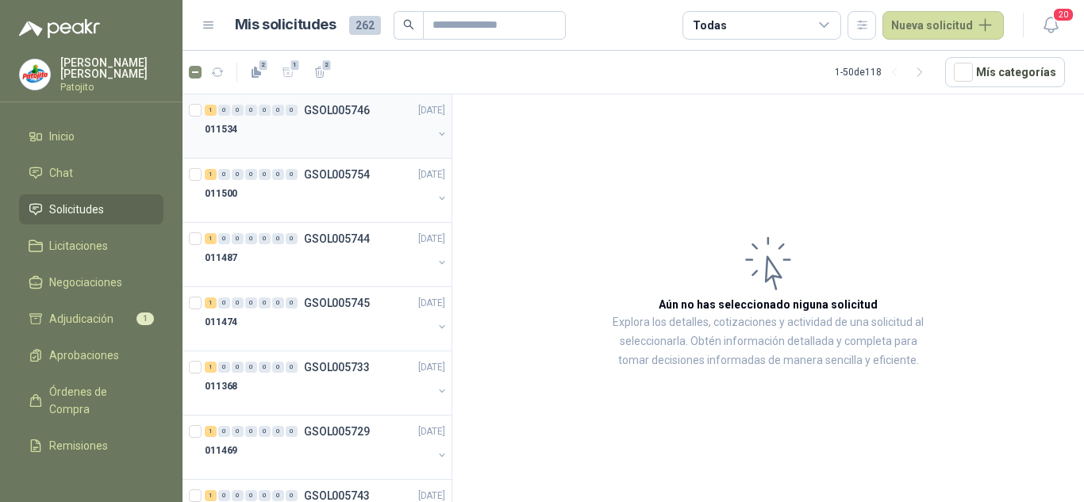
click at [298, 118] on div "1 0 0 0 0 0 0 GSOL005746 [DATE]" at bounding box center [327, 110] width 244 height 19
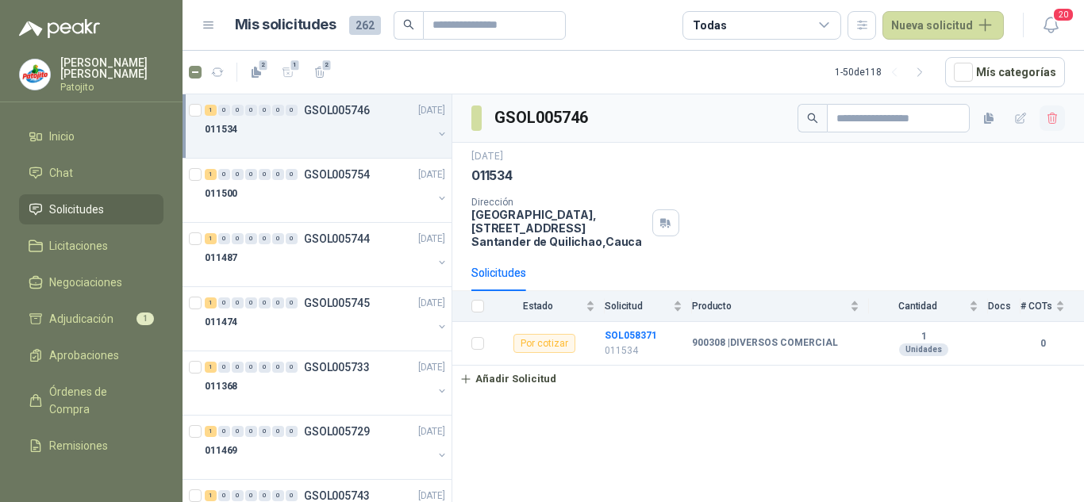
click at [1060, 110] on button "button" at bounding box center [1052, 118] width 25 height 25
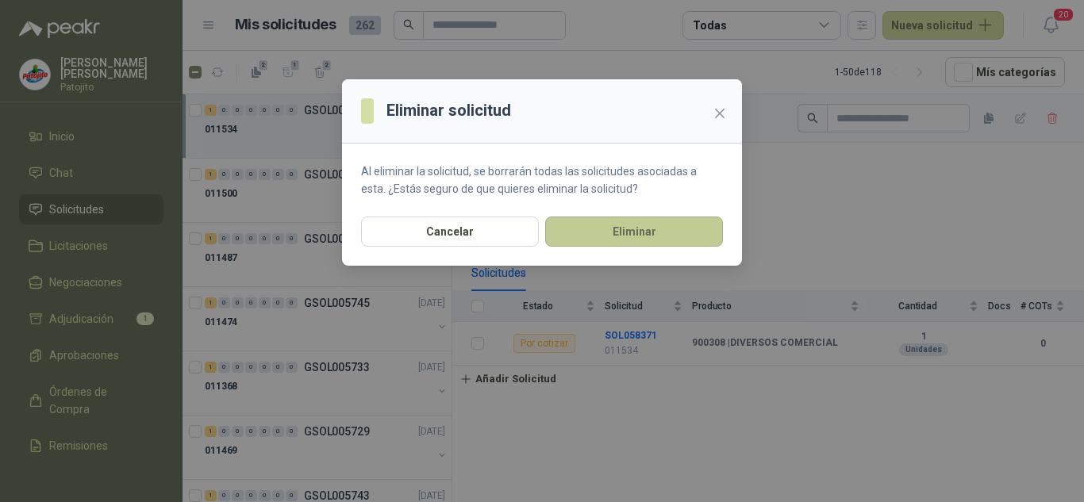
click at [658, 224] on button "Eliminar" at bounding box center [634, 232] width 178 height 30
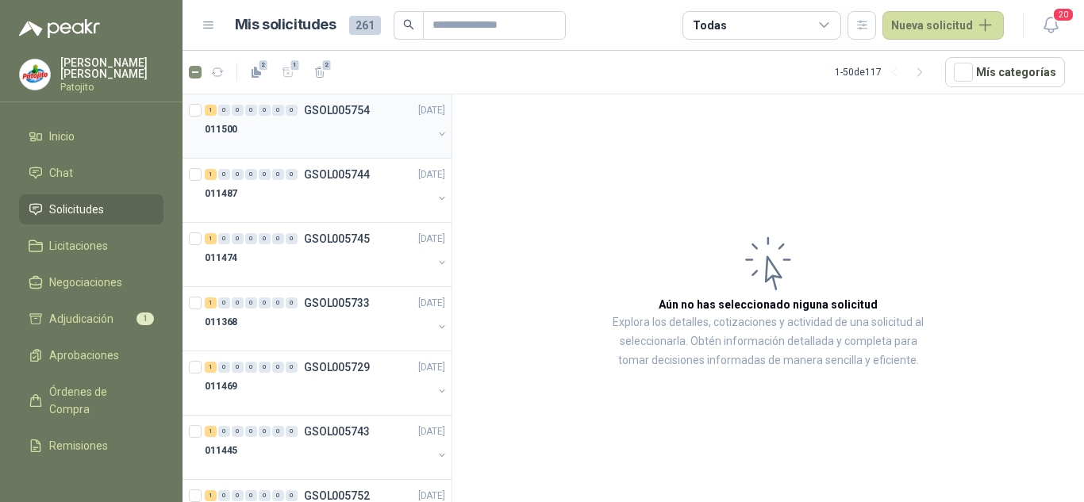
click at [348, 142] on div at bounding box center [319, 145] width 228 height 13
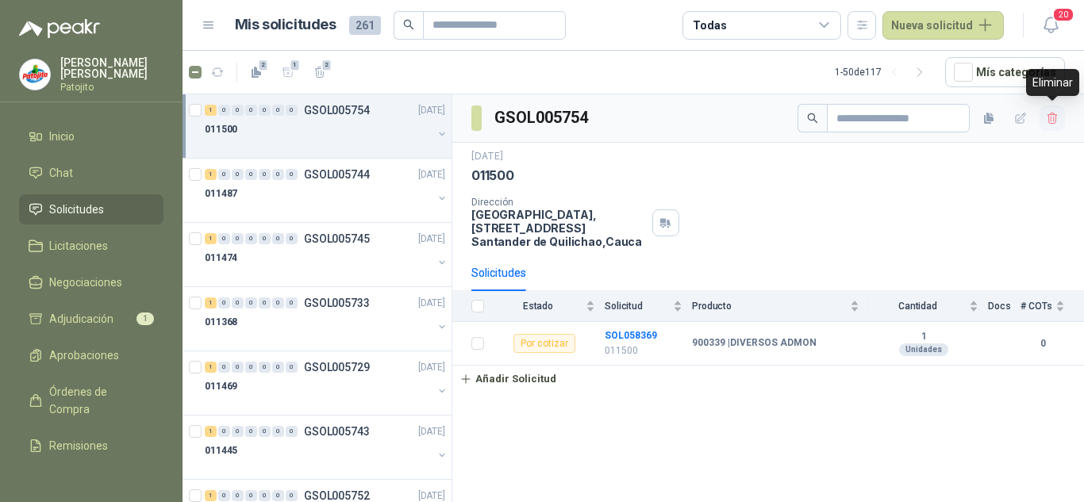
click at [1054, 117] on icon "button" at bounding box center [1052, 118] width 9 height 11
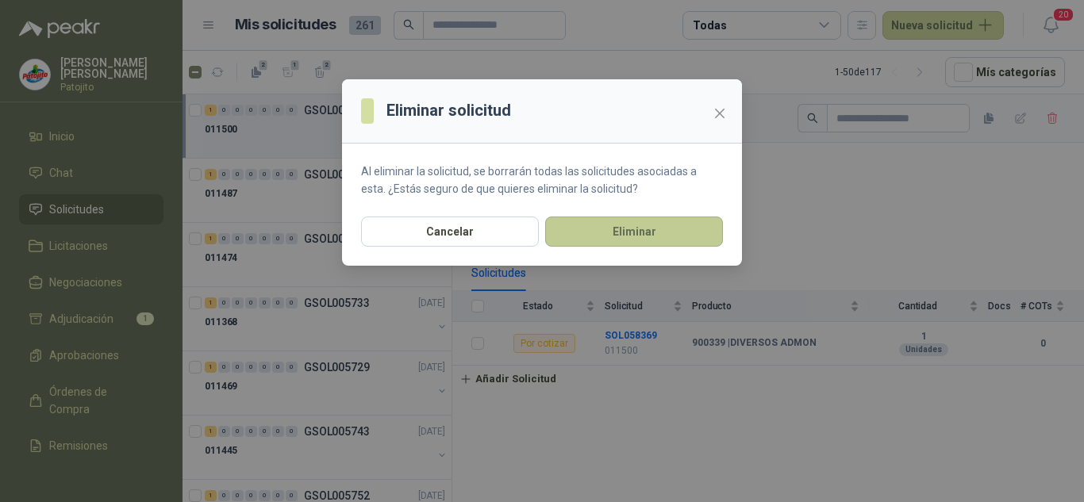
click at [684, 221] on button "Eliminar" at bounding box center [634, 232] width 178 height 30
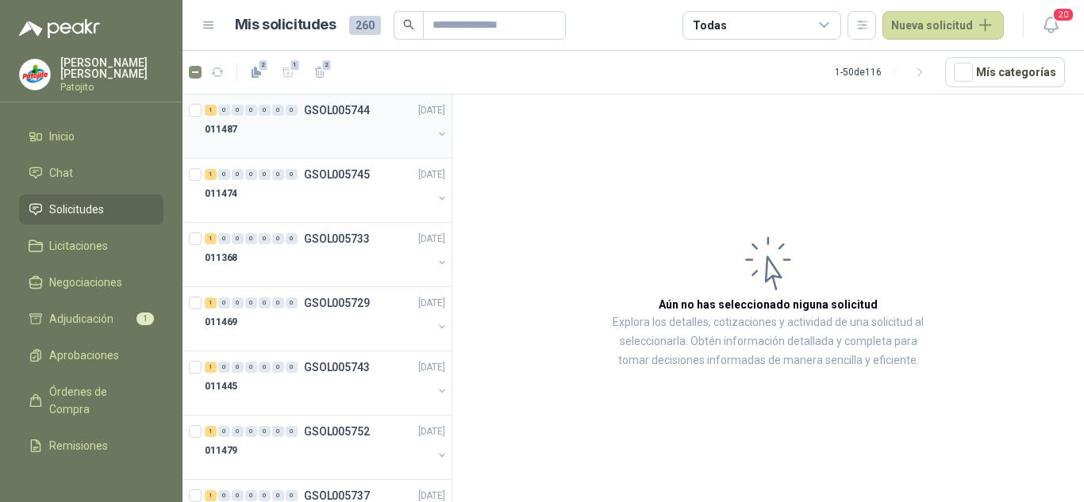
click at [337, 140] on div at bounding box center [319, 145] width 228 height 13
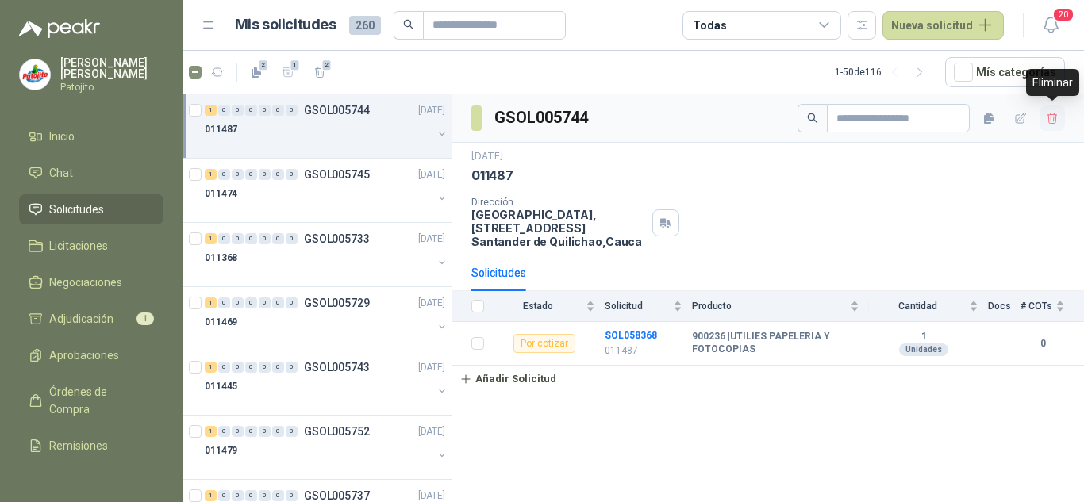
click at [1048, 114] on icon "button" at bounding box center [1052, 118] width 13 height 13
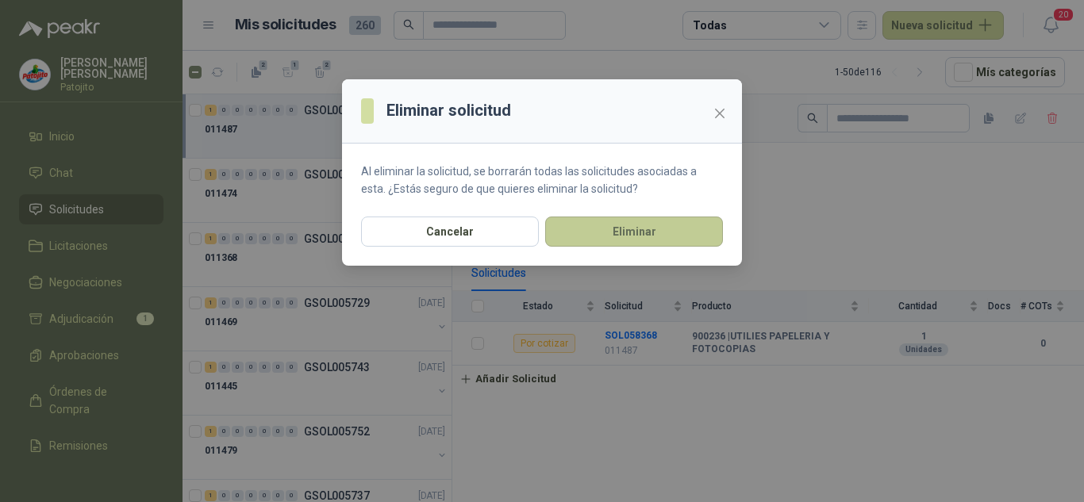
click at [641, 221] on button "Eliminar" at bounding box center [634, 232] width 178 height 30
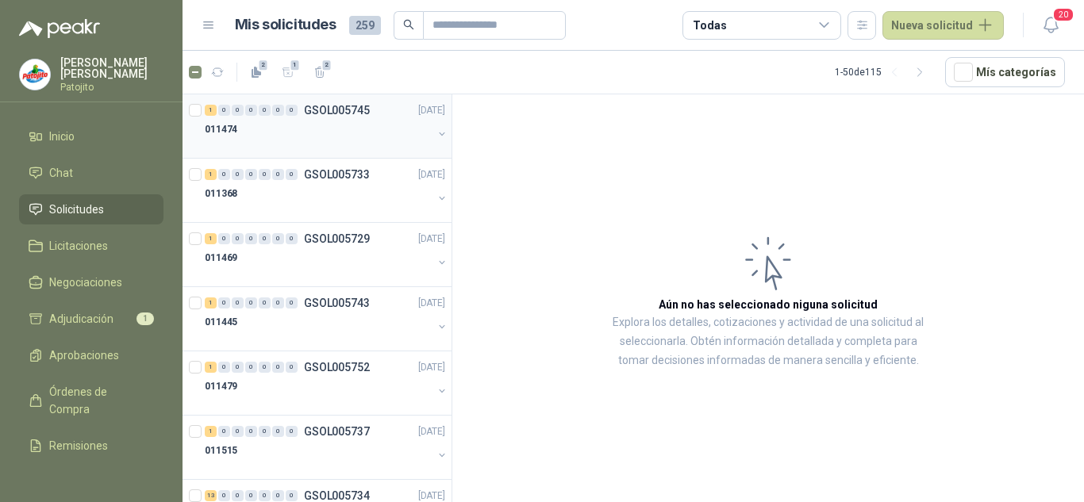
click at [260, 138] on div "011474" at bounding box center [319, 129] width 228 height 19
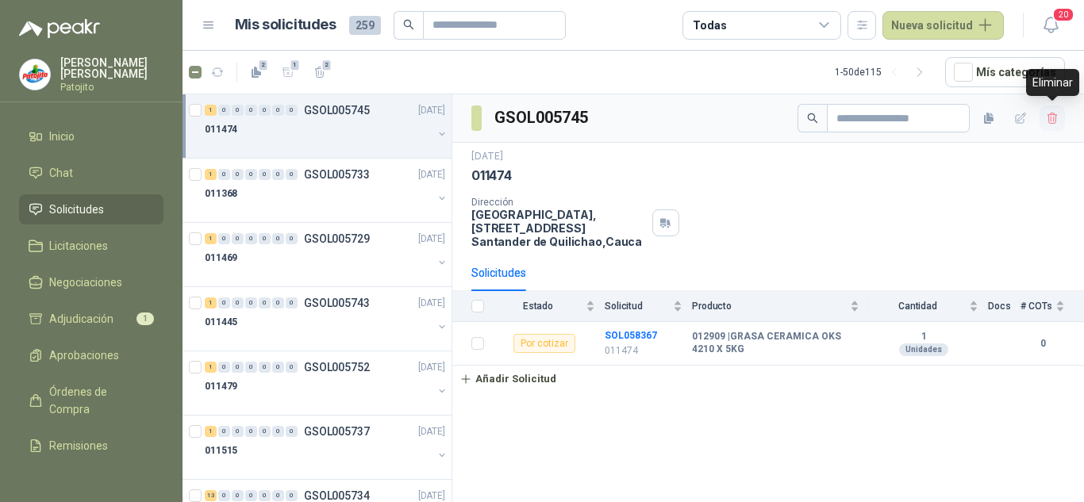
click at [1061, 121] on button "button" at bounding box center [1052, 118] width 25 height 25
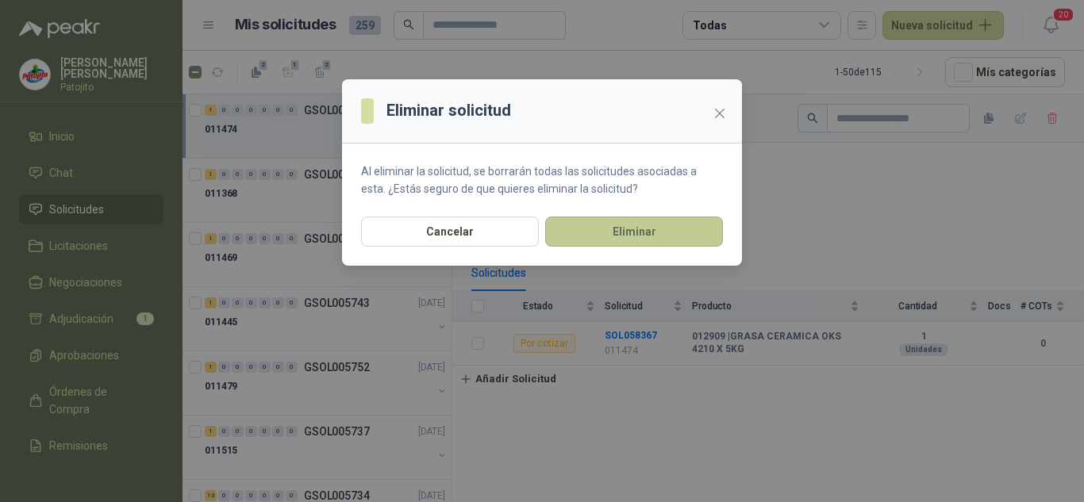
click at [605, 224] on button "Eliminar" at bounding box center [634, 232] width 178 height 30
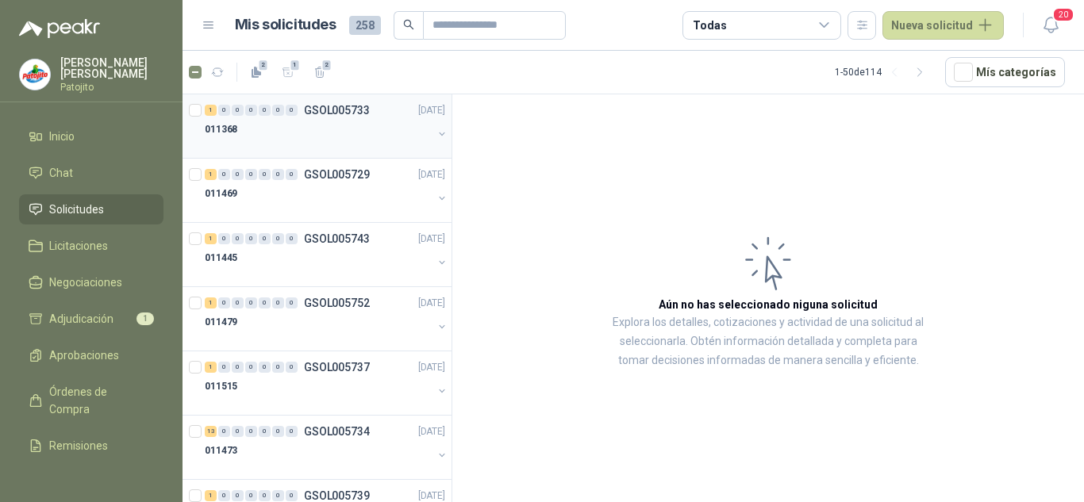
click at [323, 132] on div "011368" at bounding box center [319, 129] width 228 height 19
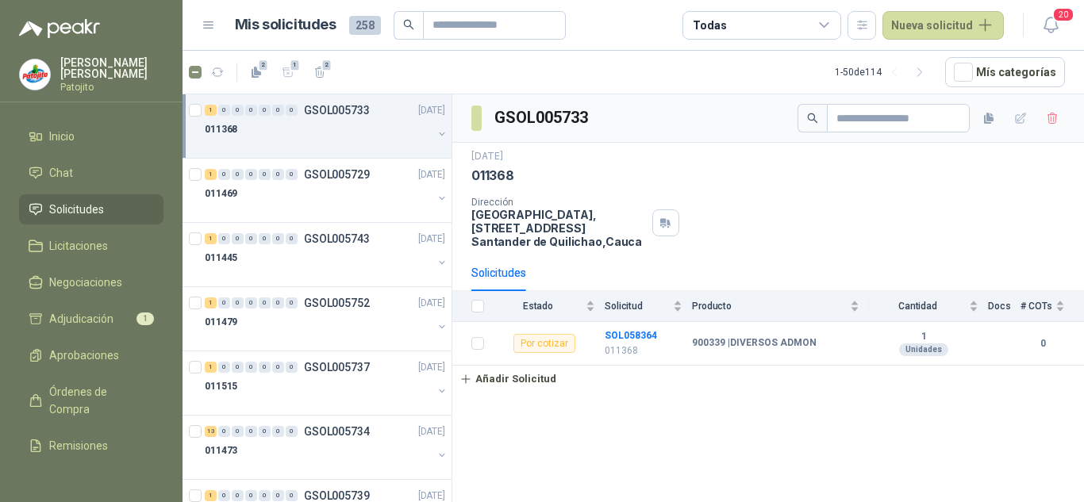
click at [1065, 110] on div "GSOL005733" at bounding box center [768, 118] width 632 height 48
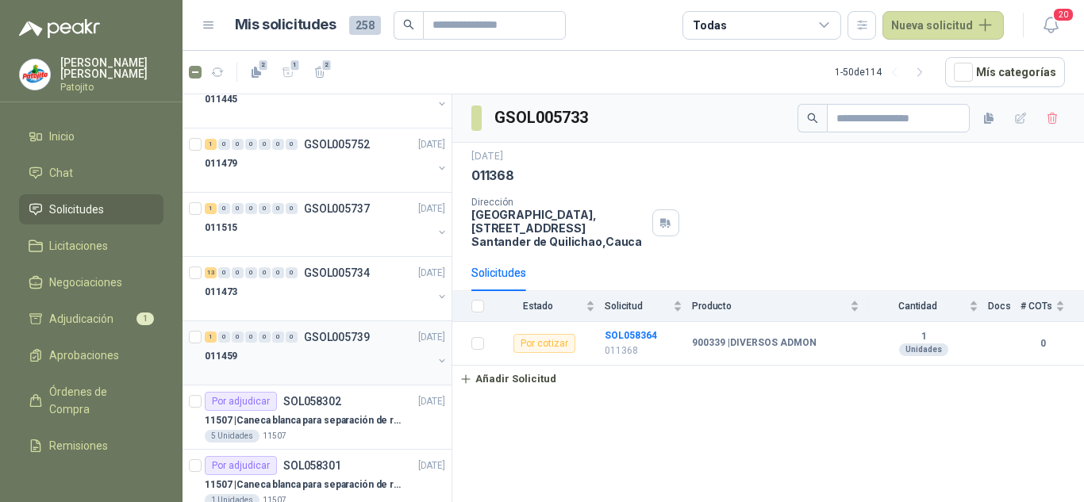
click at [324, 324] on div "1 0 0 0 0 0 0 GSOL005739 [DATE] 011459" at bounding box center [317, 353] width 269 height 64
click at [328, 333] on p "GSOL005739" at bounding box center [337, 337] width 66 height 11
click at [337, 298] on div "011473" at bounding box center [319, 292] width 228 height 19
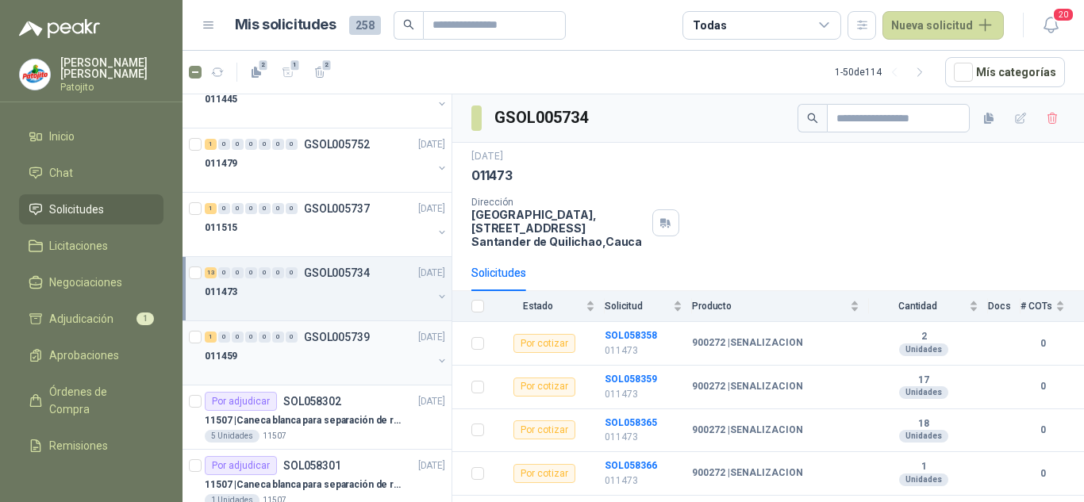
click at [337, 357] on div "011459" at bounding box center [319, 356] width 228 height 19
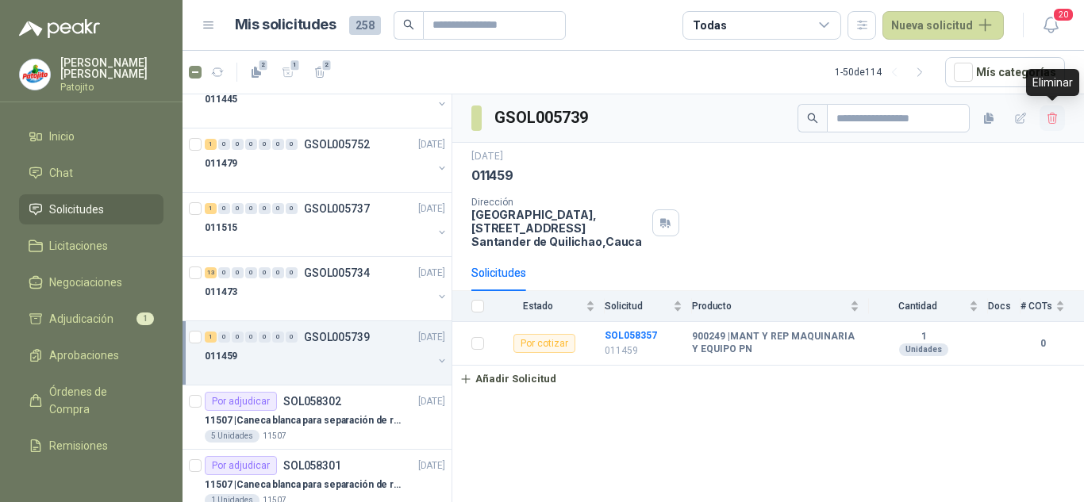
click at [1060, 115] on button "button" at bounding box center [1052, 118] width 25 height 25
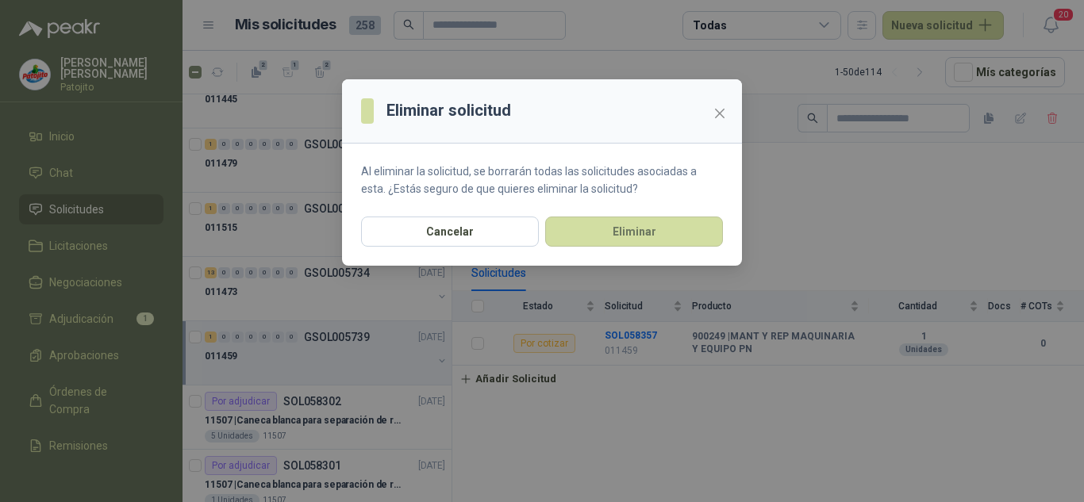
click at [477, 209] on section "Al eliminar la solicitud, se borrarán todas las solicitudes asociadas a esta. ¿…" at bounding box center [542, 180] width 400 height 73
click at [486, 232] on button "Cancelar" at bounding box center [450, 232] width 178 height 30
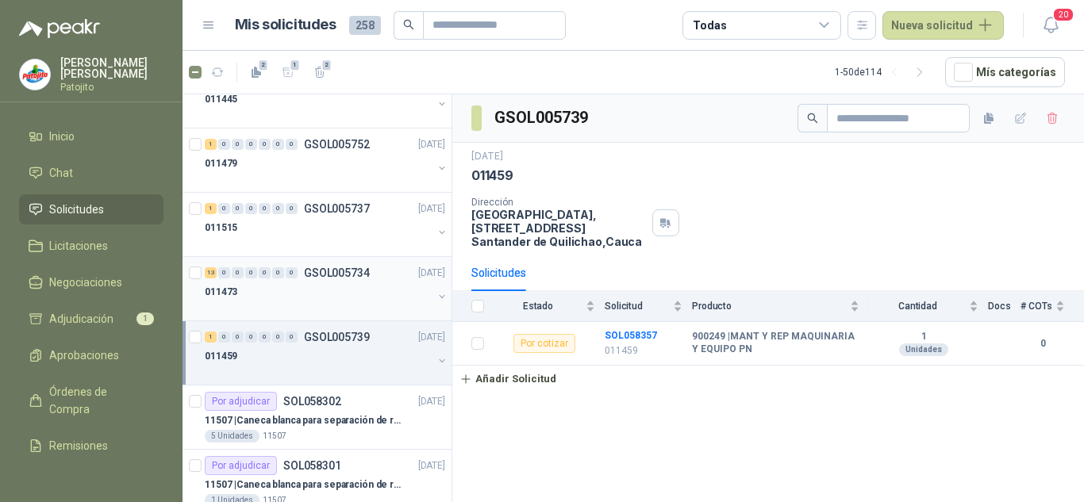
click at [312, 282] on div "13 0 0 0 0 0 0 GSOL005734 [DATE]" at bounding box center [327, 273] width 244 height 19
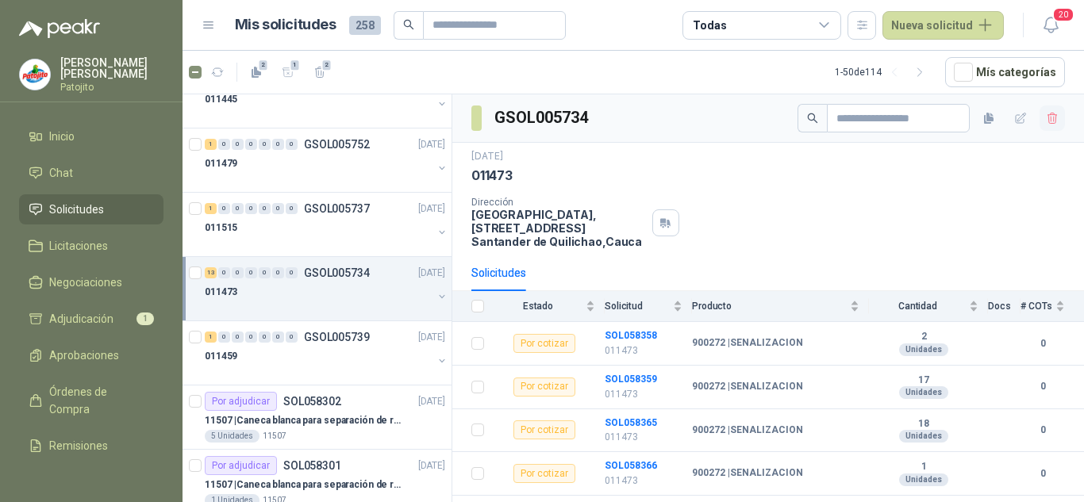
click at [1046, 120] on icon "button" at bounding box center [1052, 118] width 13 height 13
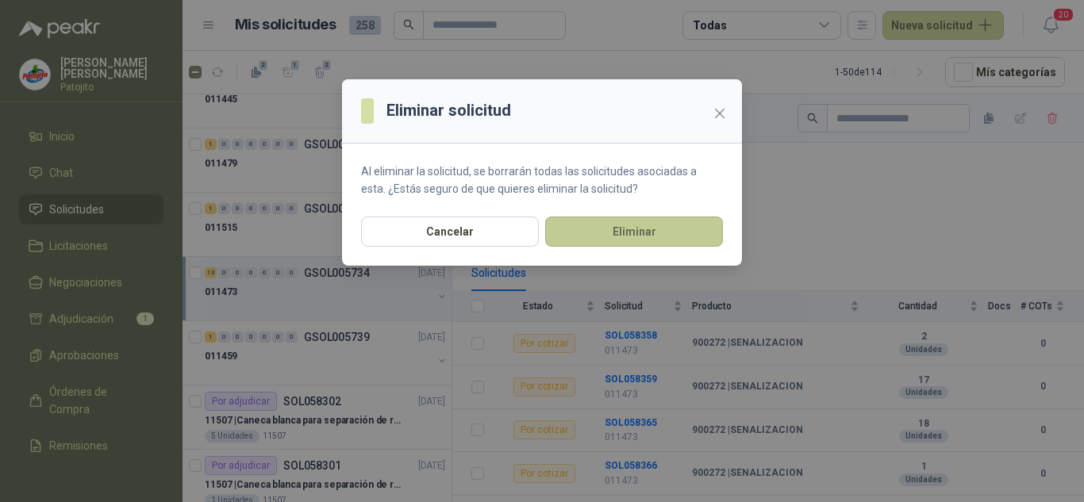
click at [671, 235] on button "Eliminar" at bounding box center [634, 232] width 178 height 30
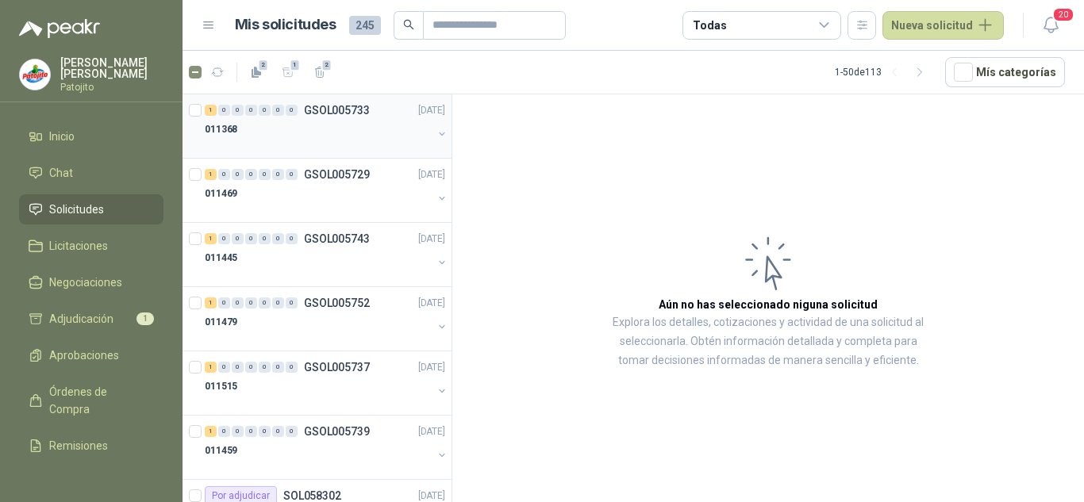
click at [287, 130] on div "011368" at bounding box center [319, 129] width 228 height 19
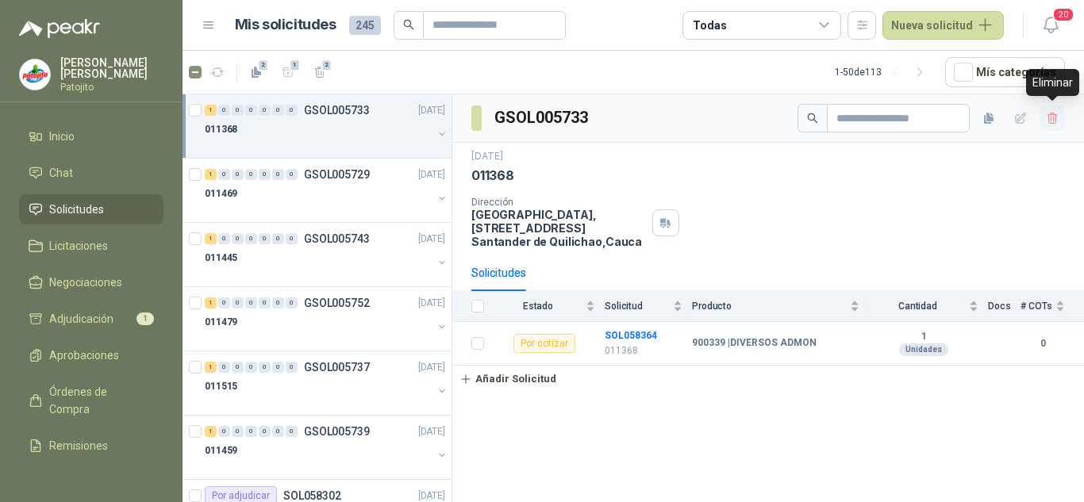
click at [1049, 115] on icon "button" at bounding box center [1052, 118] width 9 height 11
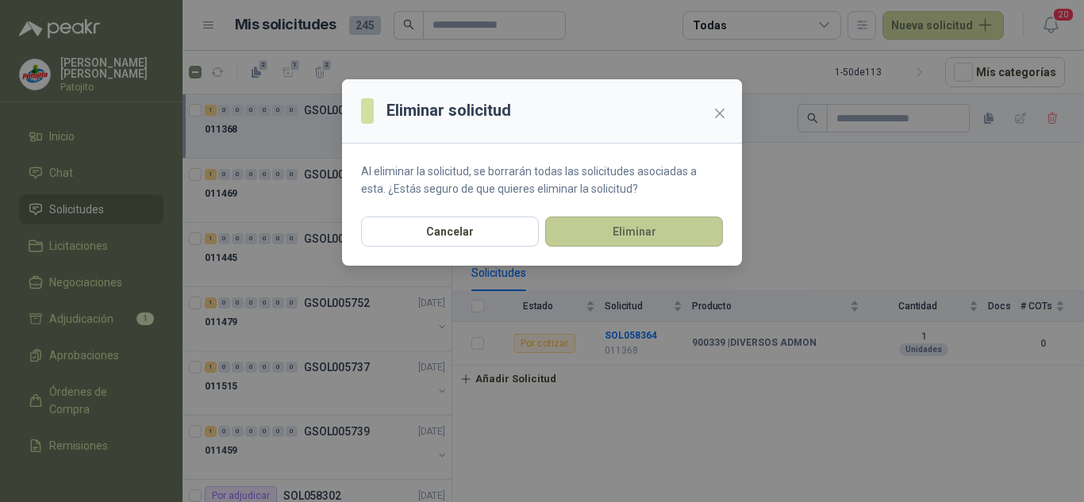
click at [650, 227] on button "Eliminar" at bounding box center [634, 232] width 178 height 30
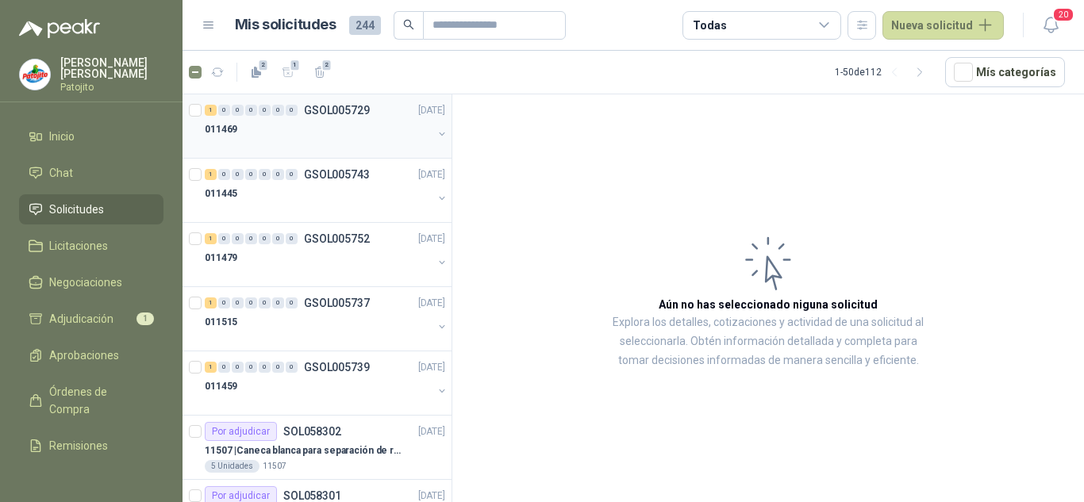
click at [344, 131] on div "011469" at bounding box center [319, 129] width 228 height 19
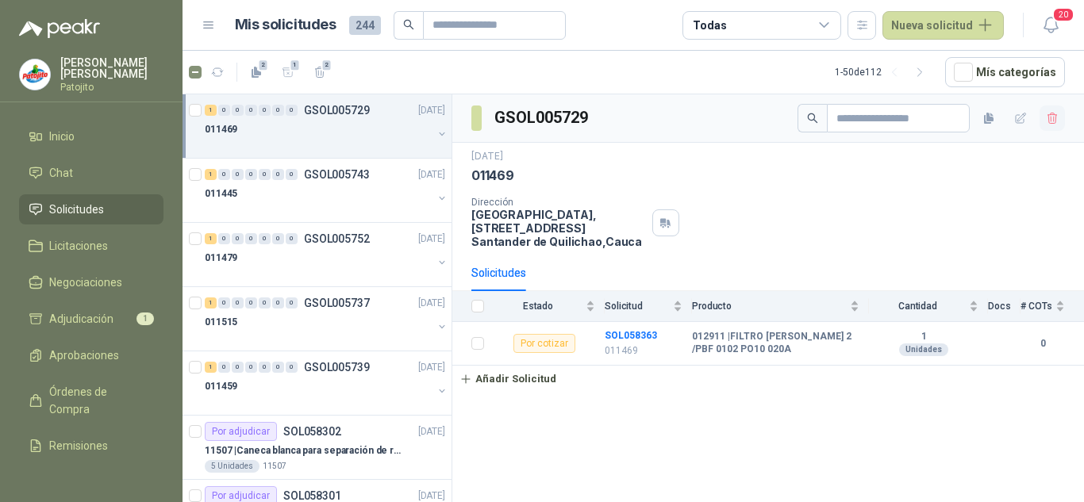
click at [1053, 113] on icon "button" at bounding box center [1052, 118] width 9 height 11
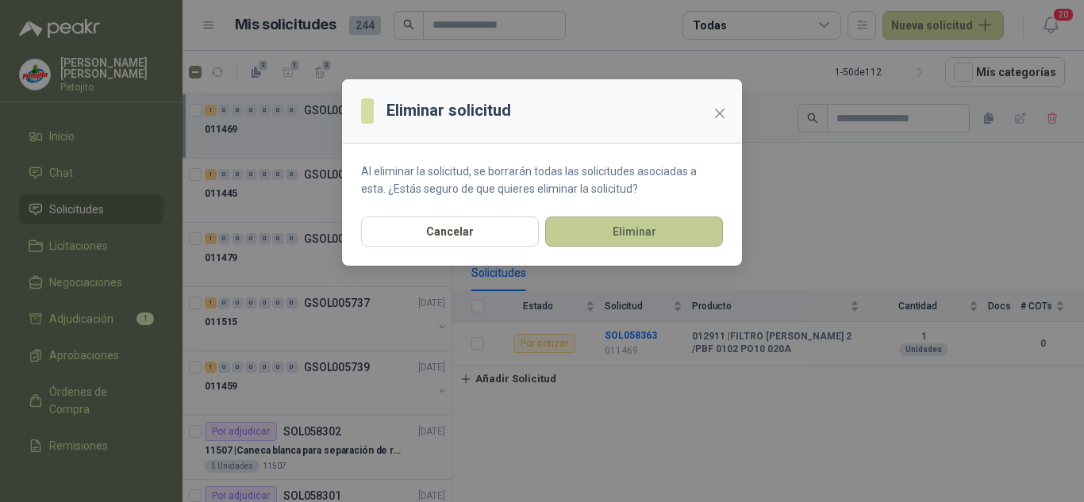
click at [668, 247] on button "Eliminar" at bounding box center [634, 232] width 178 height 30
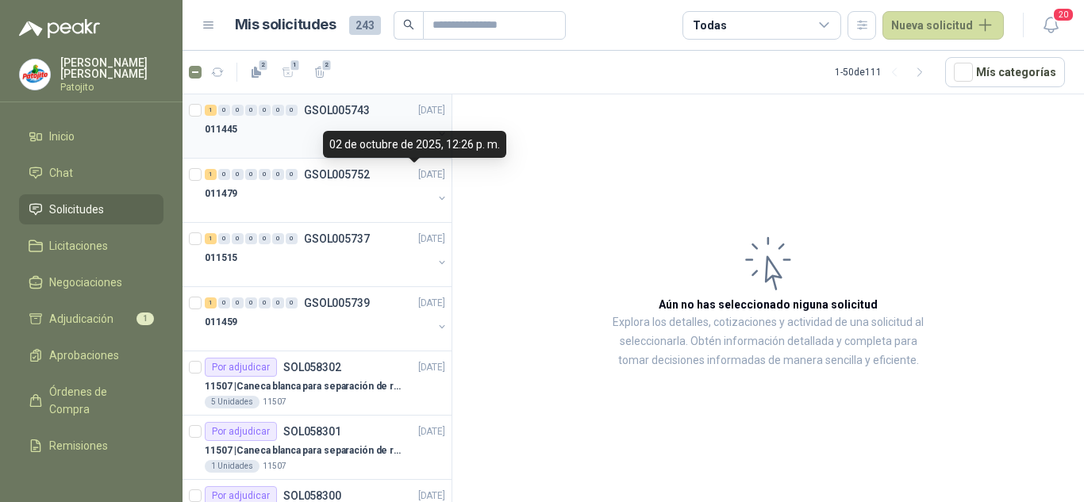
click at [321, 131] on body "[PERSON_NAME] Inicio Chat Solicitudes Licitaciones Negociaciones Adjudicación 1…" at bounding box center [542, 251] width 1084 height 502
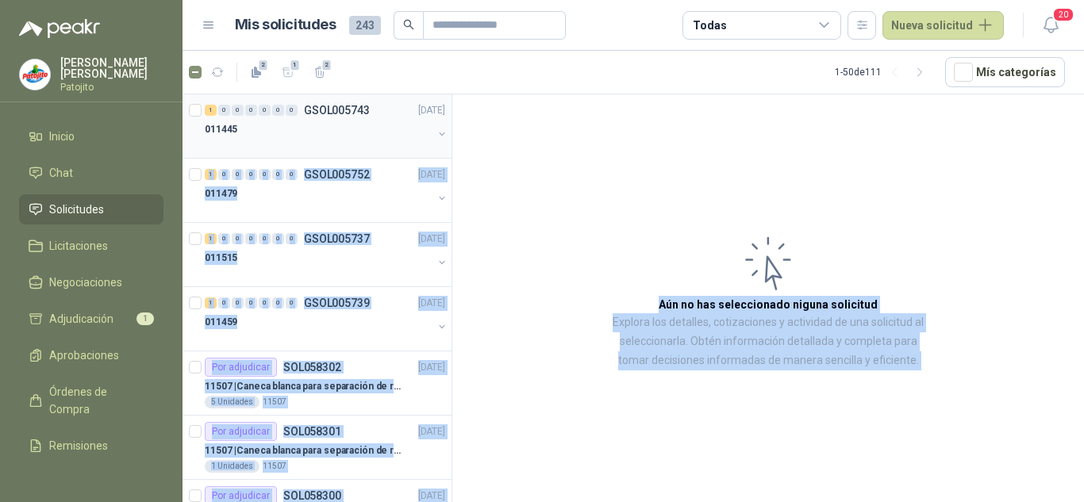
click at [296, 136] on div "011445" at bounding box center [319, 129] width 228 height 19
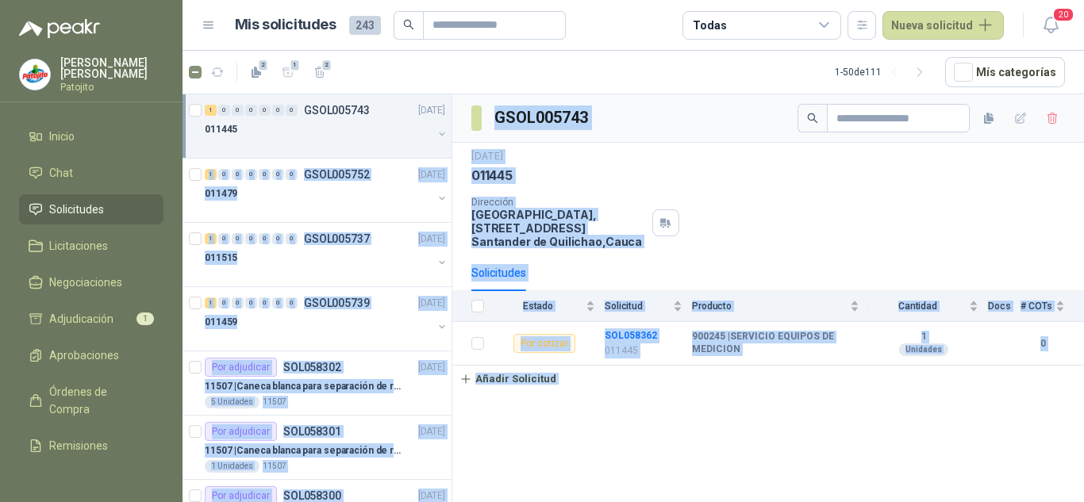
click at [708, 226] on div "Dirección Parque Industrial el Paraiso, [STREET_ADDRESS]" at bounding box center [768, 223] width 594 height 52
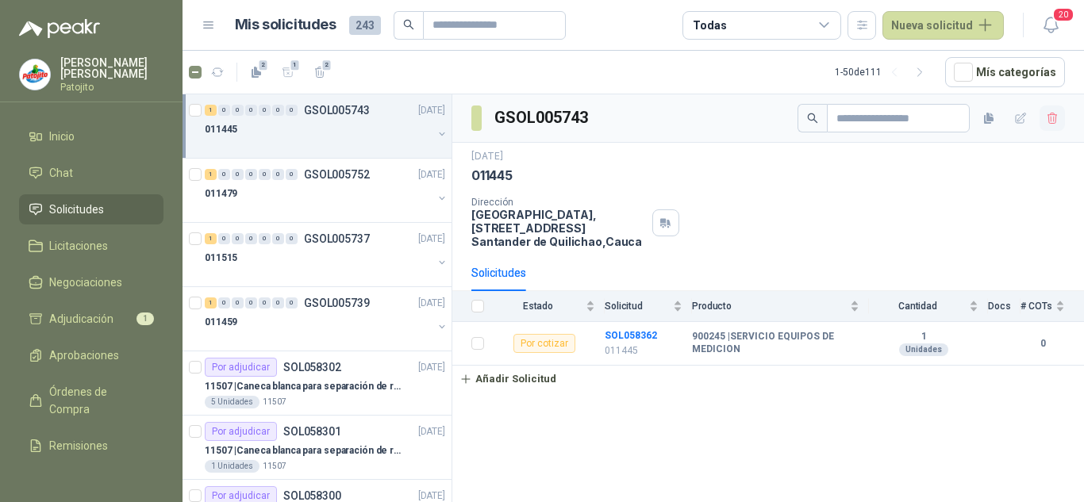
click at [1055, 115] on icon "button" at bounding box center [1052, 118] width 13 height 13
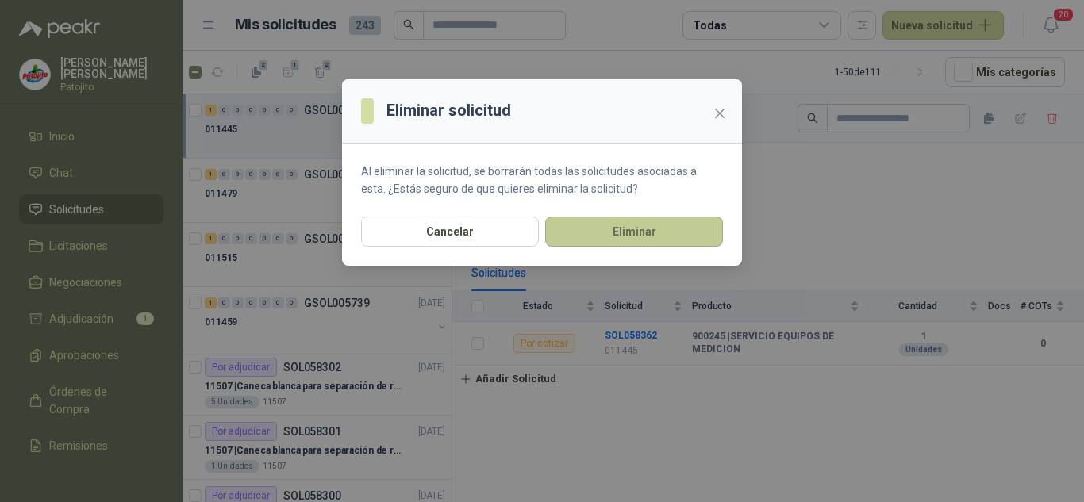
click at [684, 223] on button "Eliminar" at bounding box center [634, 232] width 178 height 30
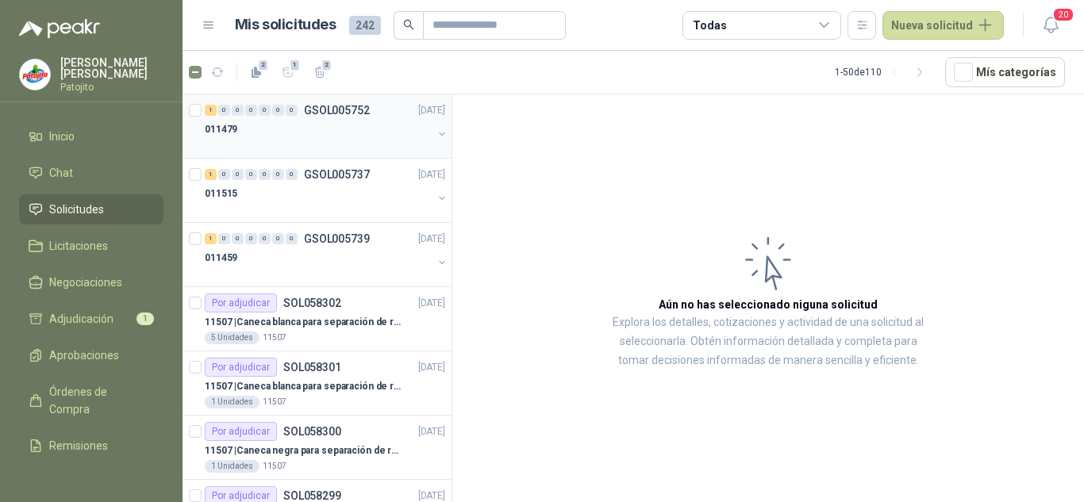
click at [333, 121] on div "011479" at bounding box center [319, 129] width 228 height 19
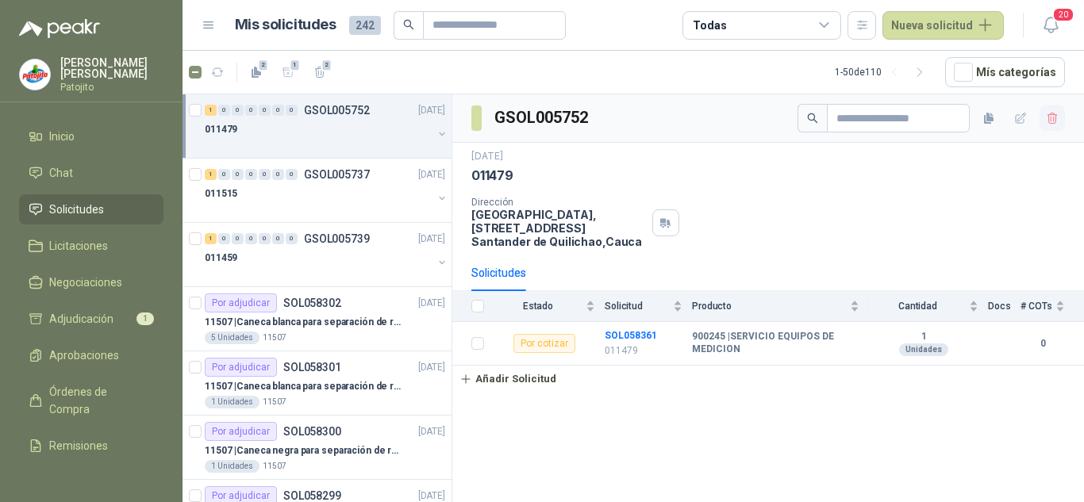
click at [1045, 115] on button "button" at bounding box center [1052, 118] width 25 height 25
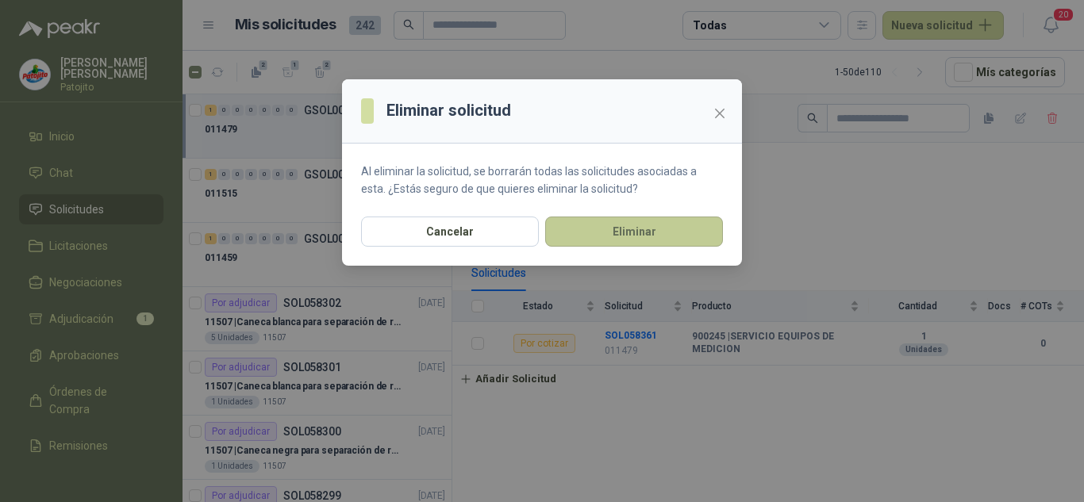
click at [676, 227] on button "Eliminar" at bounding box center [634, 232] width 178 height 30
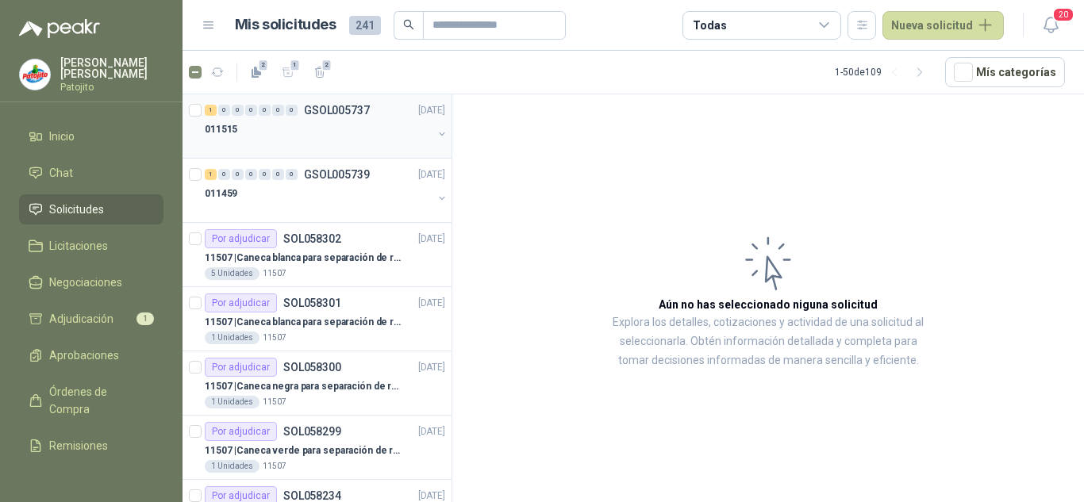
click at [307, 130] on div "011515" at bounding box center [319, 129] width 228 height 19
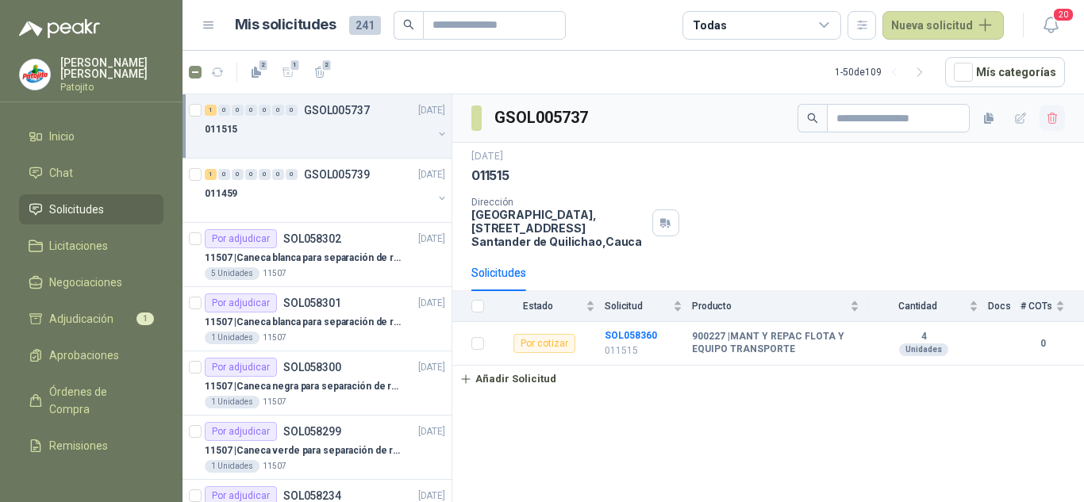
click at [1050, 121] on icon "button" at bounding box center [1052, 118] width 13 height 13
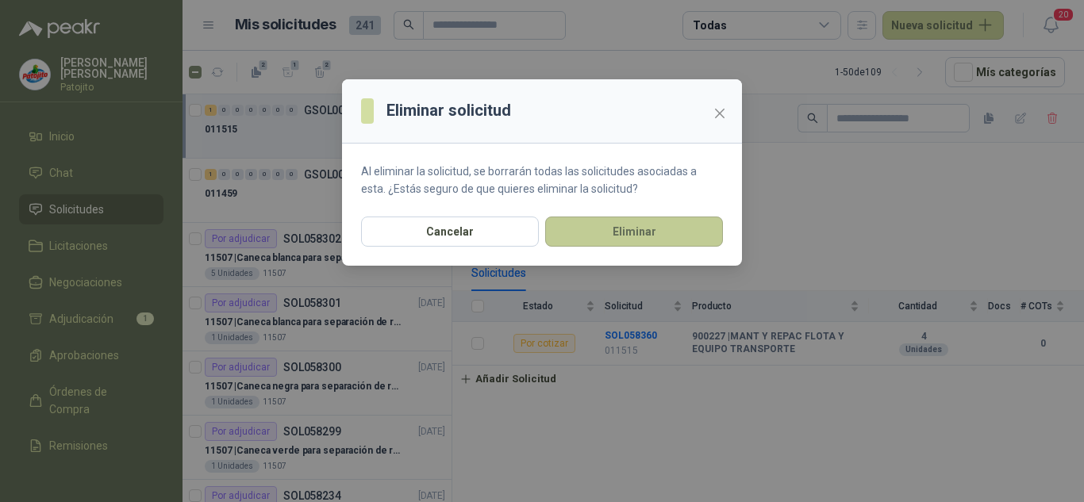
click at [680, 221] on button "Eliminar" at bounding box center [634, 232] width 178 height 30
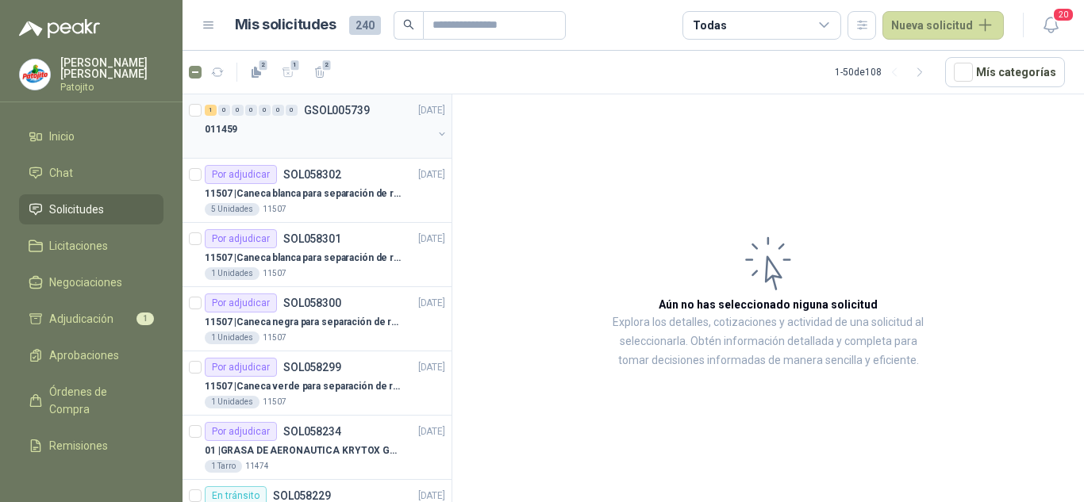
click at [333, 127] on div "011459" at bounding box center [319, 129] width 228 height 19
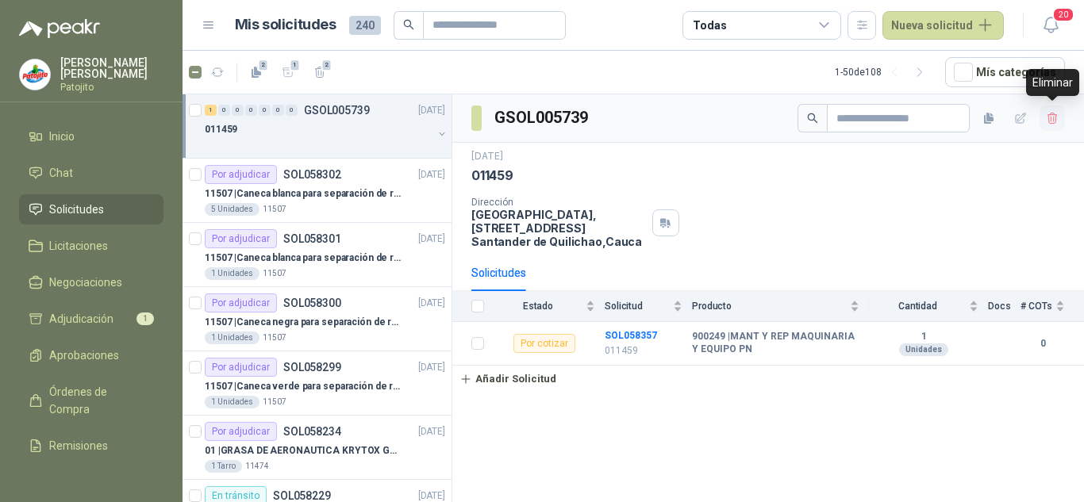
click at [1056, 114] on icon "button" at bounding box center [1052, 118] width 13 height 13
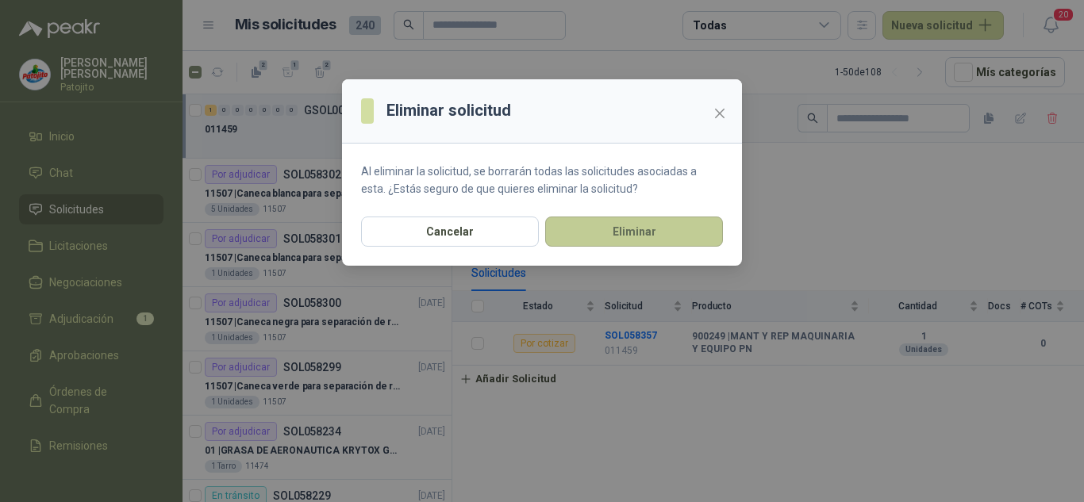
click at [660, 235] on button "Eliminar" at bounding box center [634, 232] width 178 height 30
